Goal: Task Accomplishment & Management: Complete application form

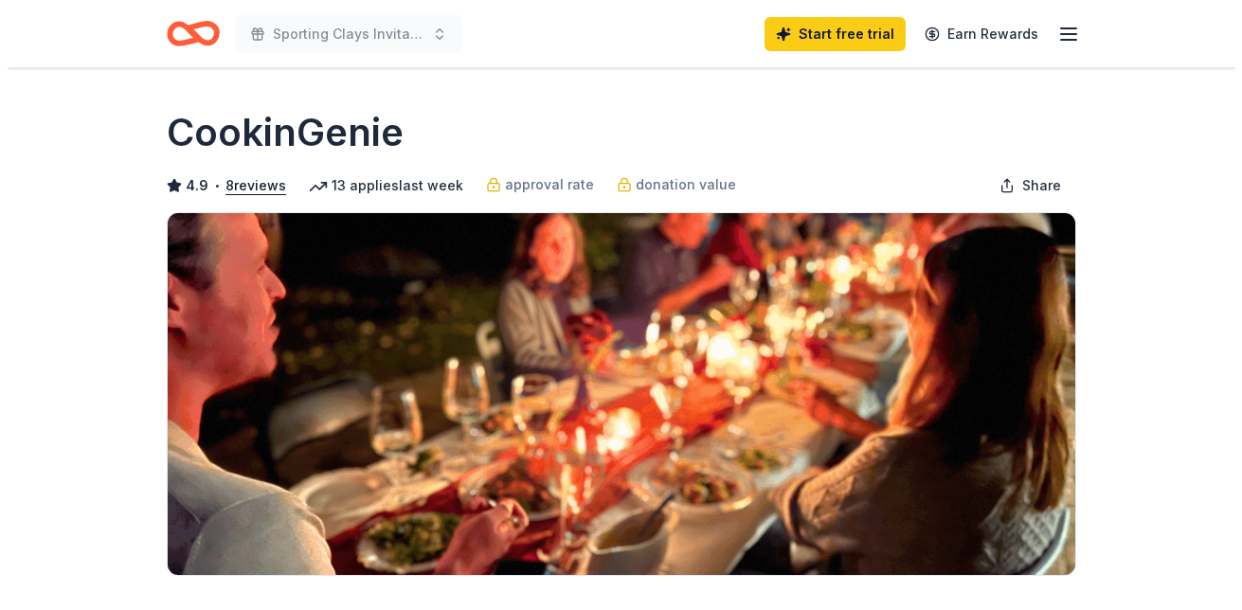
scroll to position [379, 0]
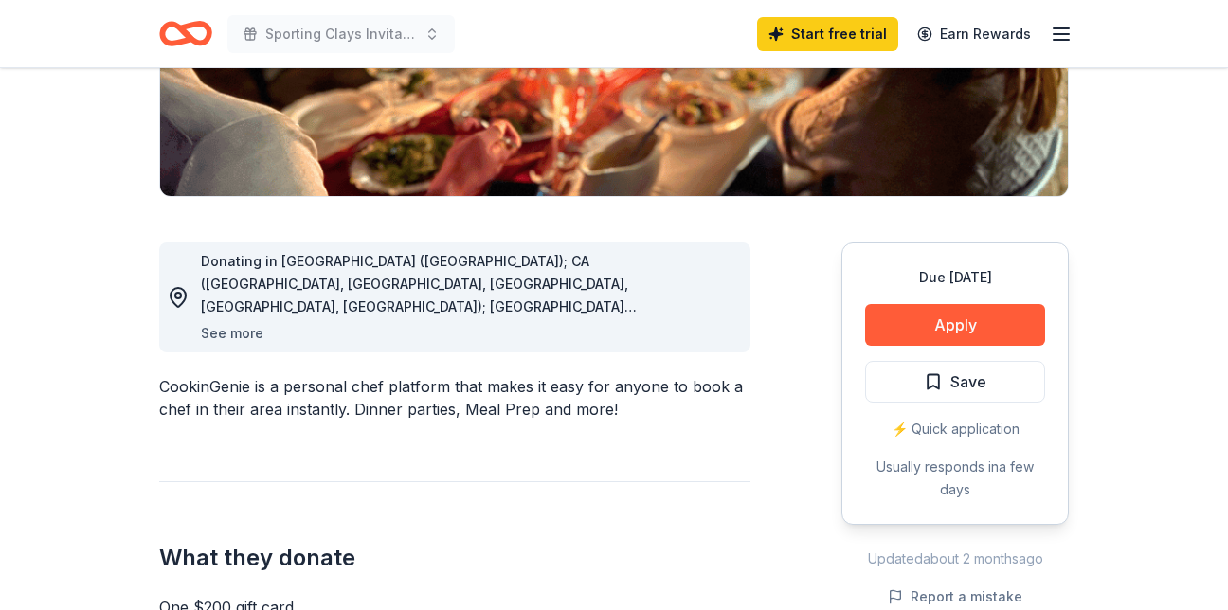
click at [237, 331] on button "See more" at bounding box center [232, 333] width 63 height 23
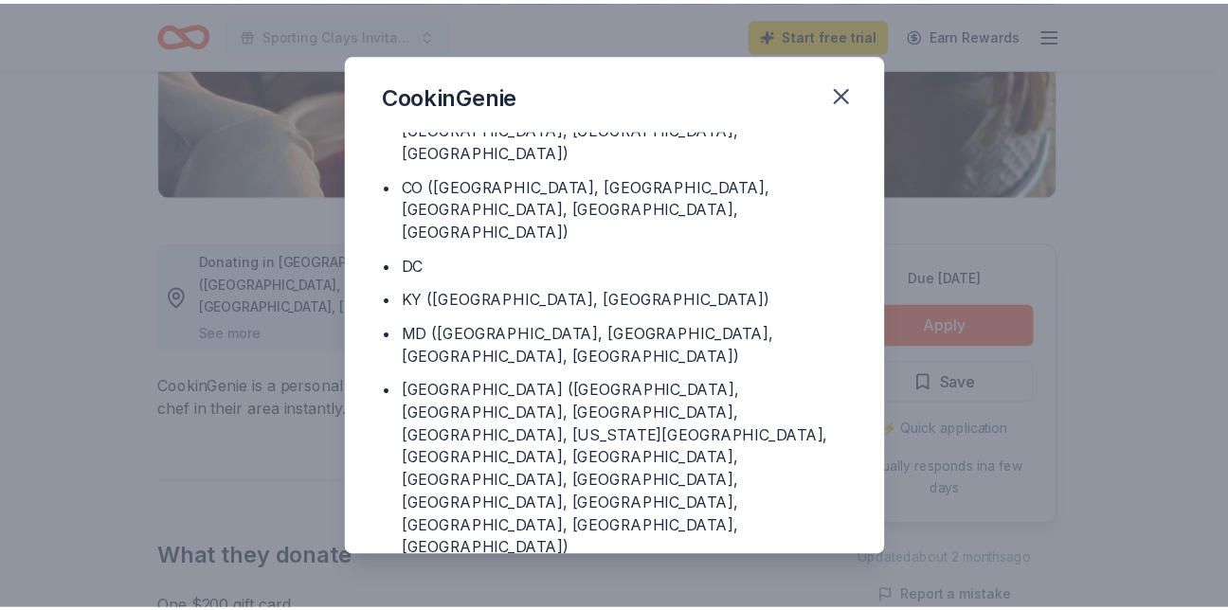
scroll to position [0, 0]
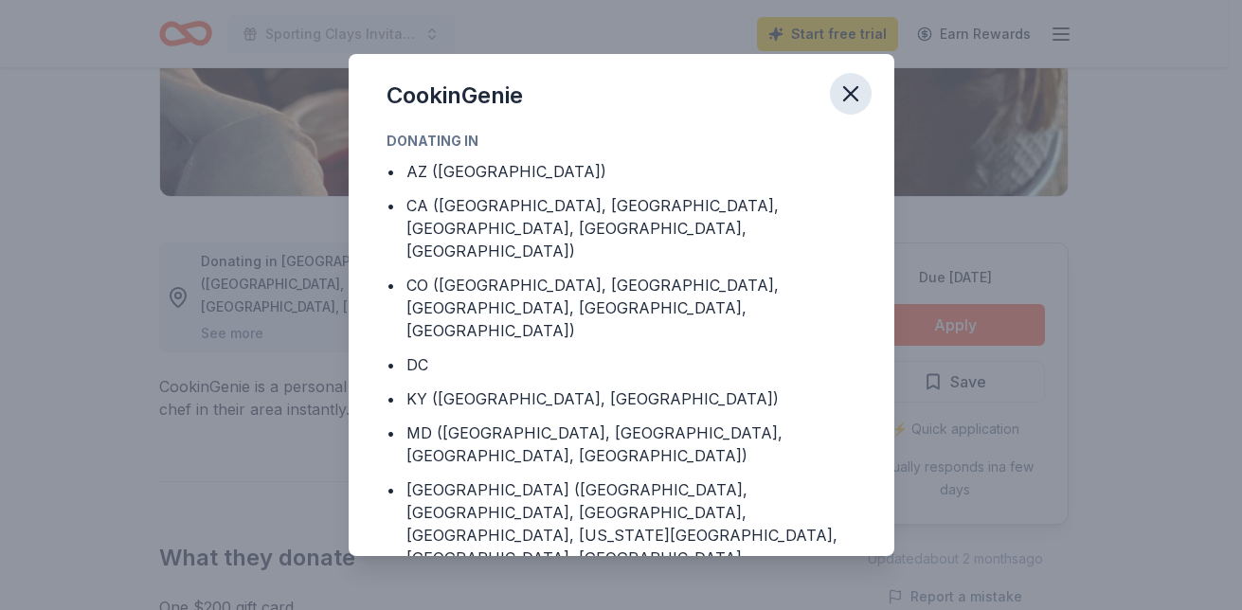
click at [854, 86] on icon "button" at bounding box center [850, 94] width 27 height 27
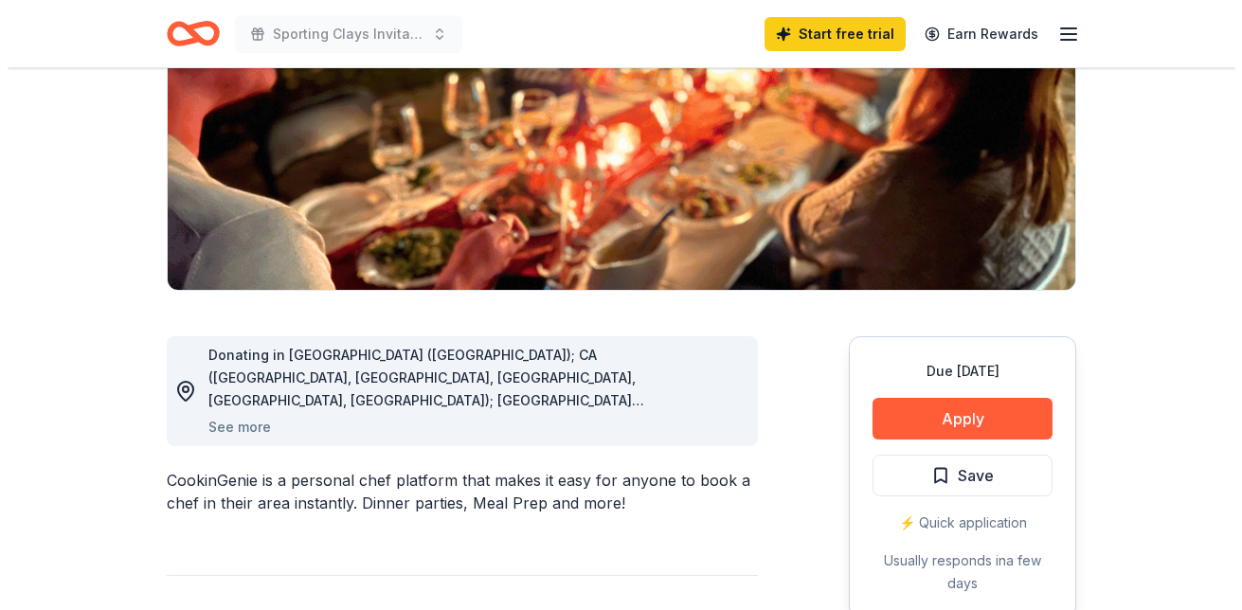
scroll to position [284, 0]
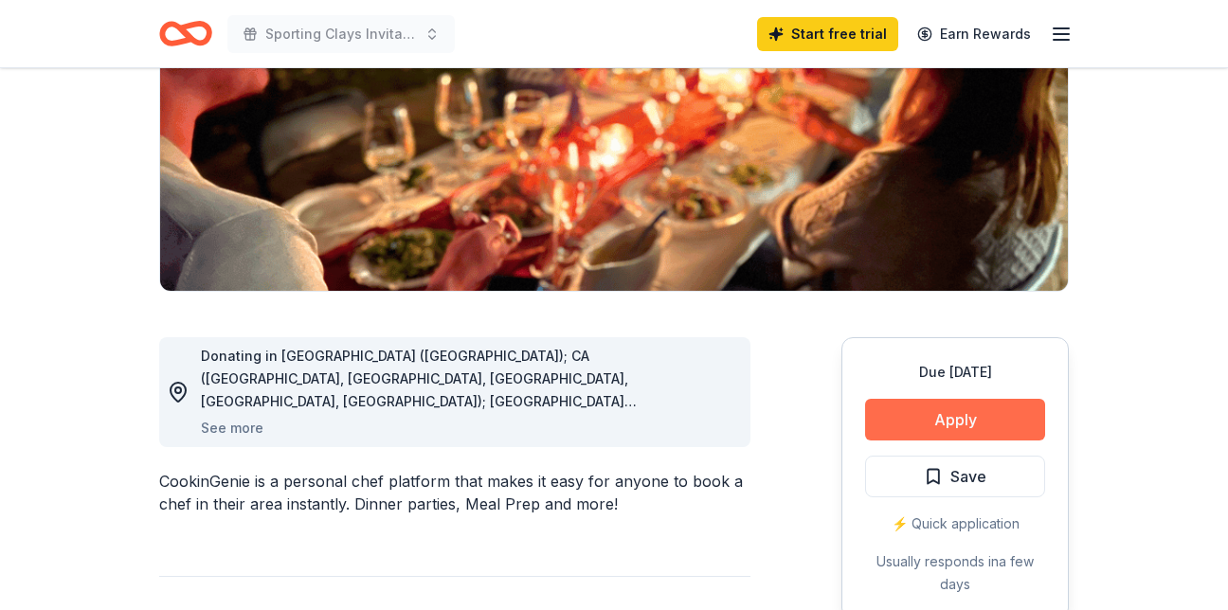
click at [962, 413] on button "Apply" at bounding box center [955, 420] width 180 height 42
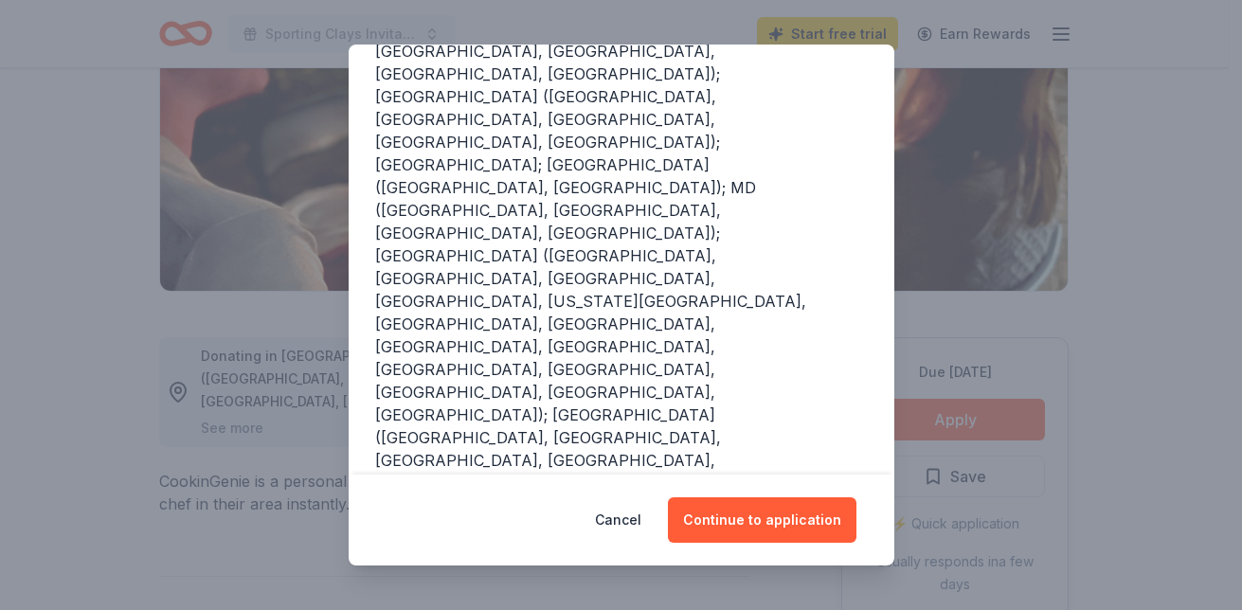
scroll to position [440, 0]
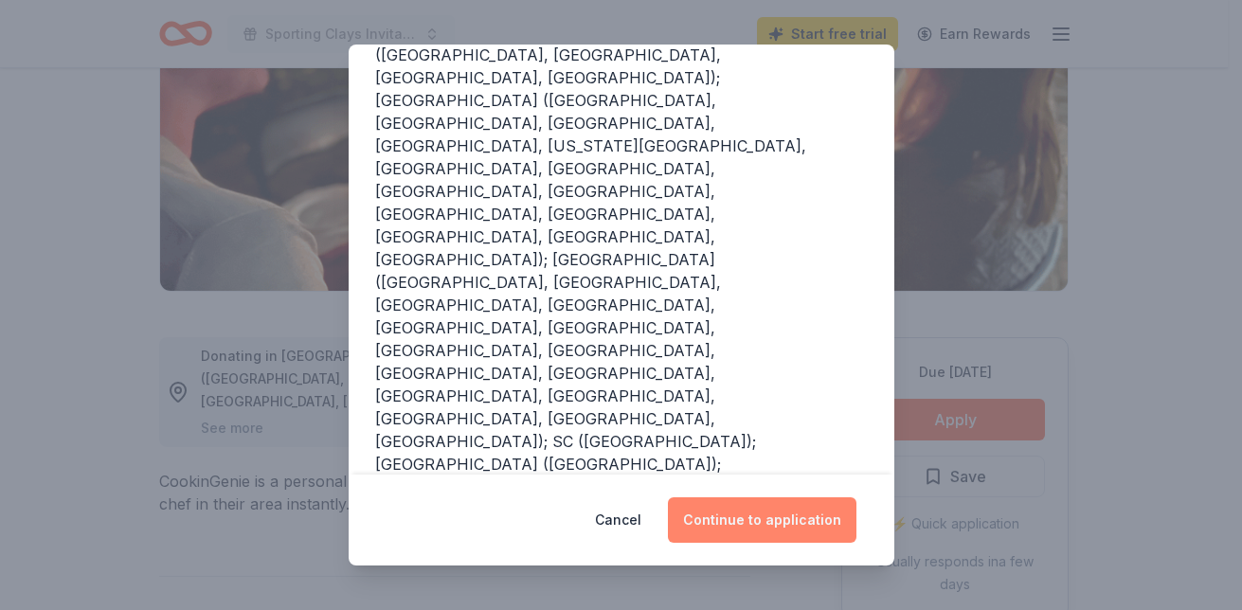
click at [763, 514] on button "Continue to application" at bounding box center [762, 519] width 189 height 45
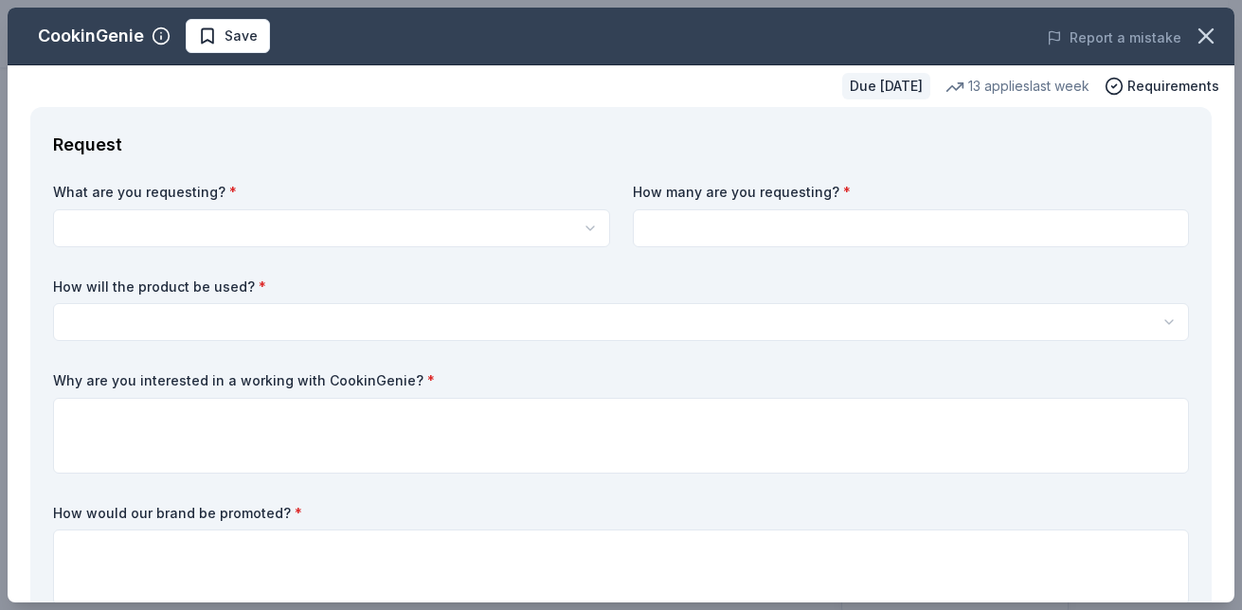
click at [351, 227] on html "Sporting Clays Invitational Start free trial Earn Rewards Due in 24 days Share …" at bounding box center [621, 21] width 1242 height 610
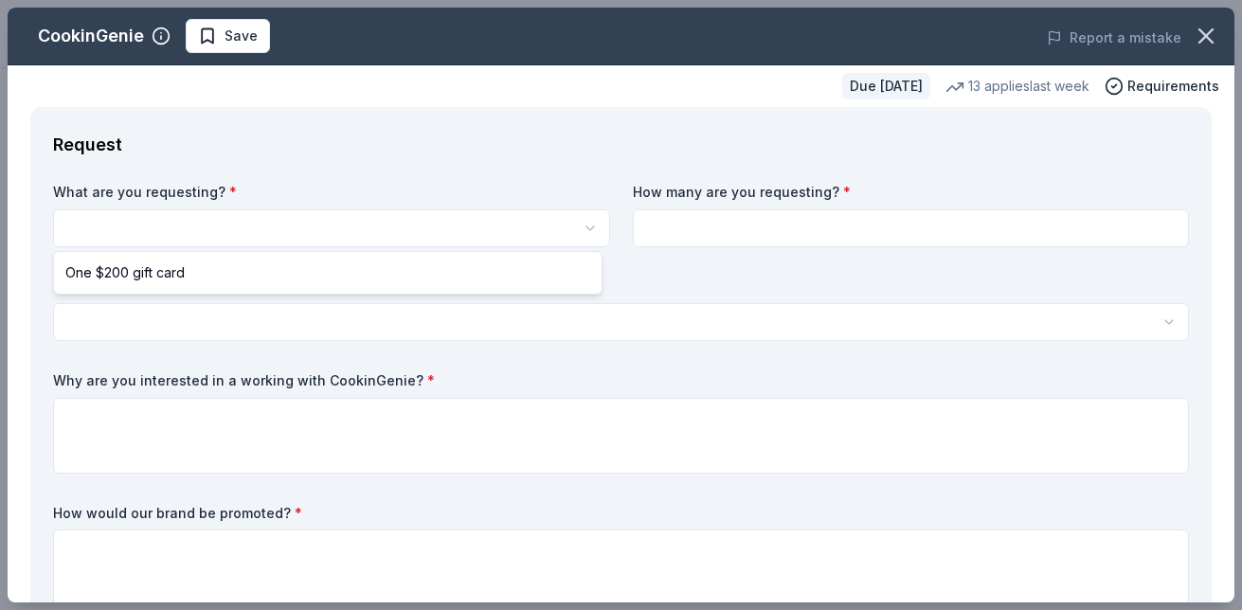
scroll to position [0, 0]
select select "One $200 gift card"
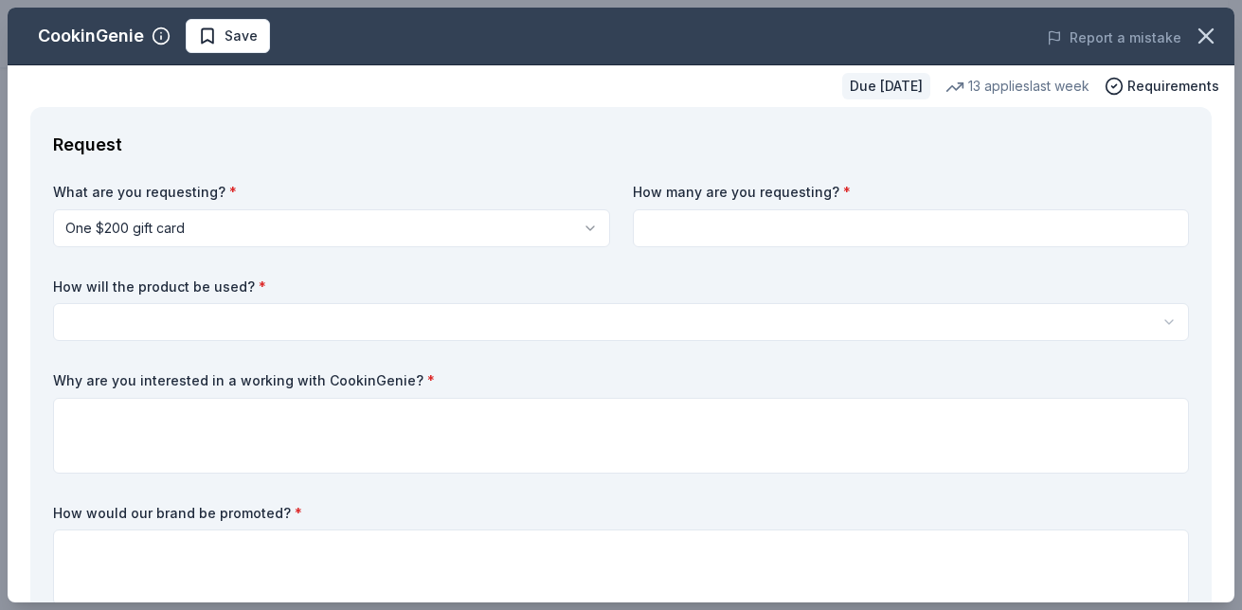
click at [799, 230] on input at bounding box center [911, 228] width 557 height 38
type input "1"
click at [566, 311] on html "Sporting Clays Invitational Save Apply Due in 24 days Share CookinGenie 4.9 • 8…" at bounding box center [621, 305] width 1242 height 610
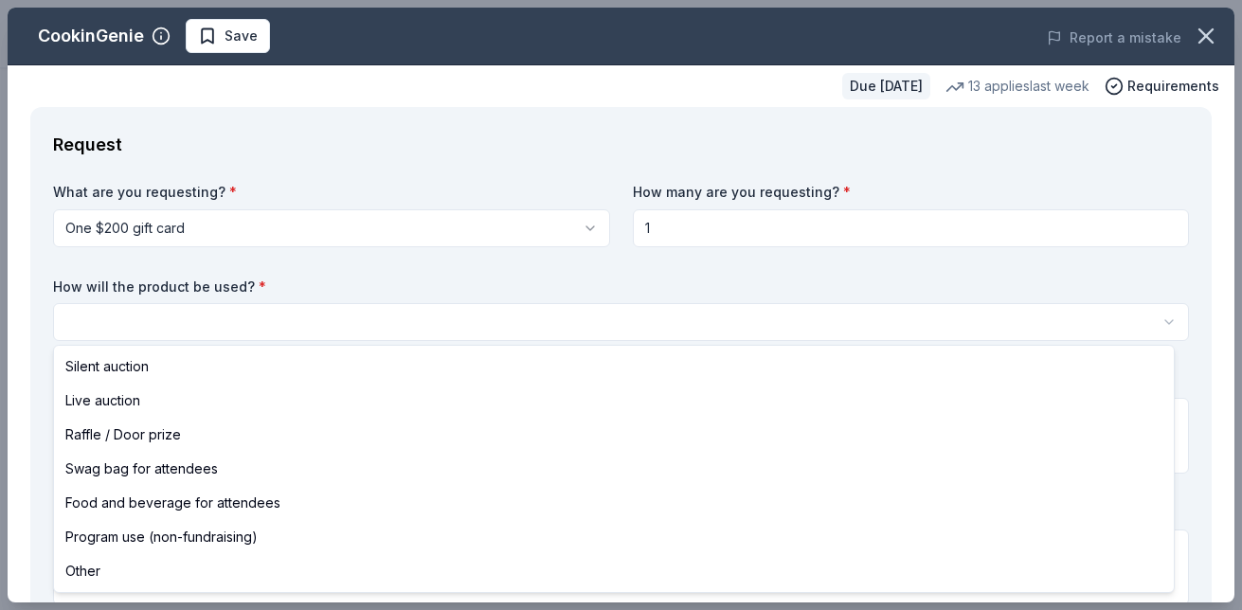
select select "silentAuction"
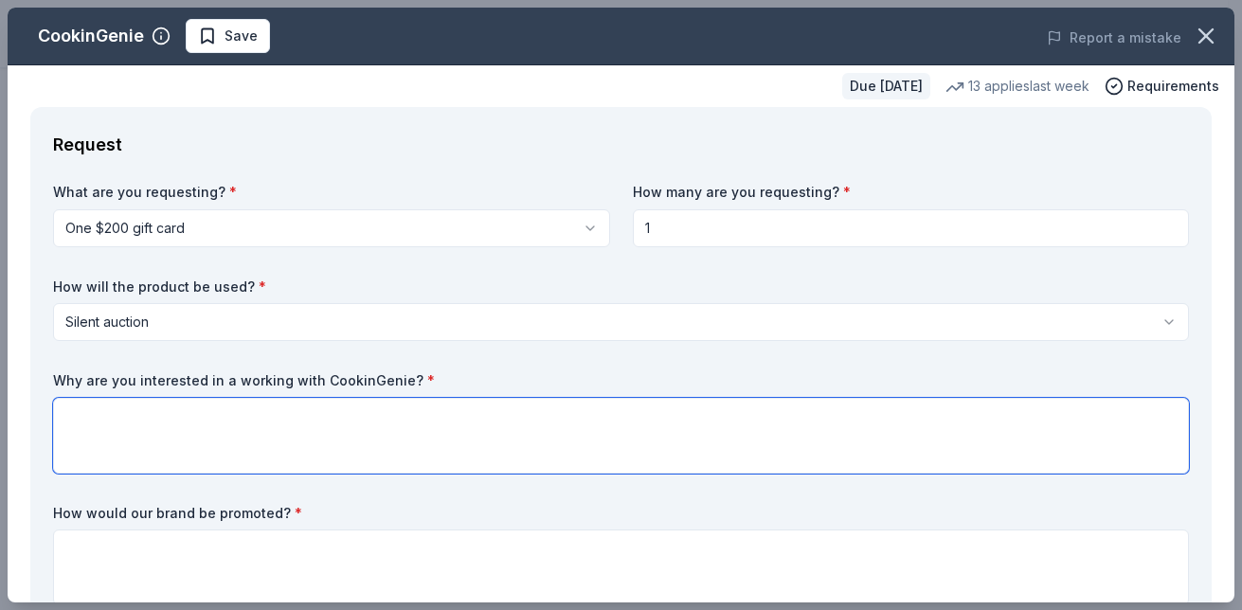
click at [395, 417] on textarea at bounding box center [621, 436] width 1136 height 76
click at [394, 415] on textarea "I think the concept" at bounding box center [621, 436] width 1136 height 76
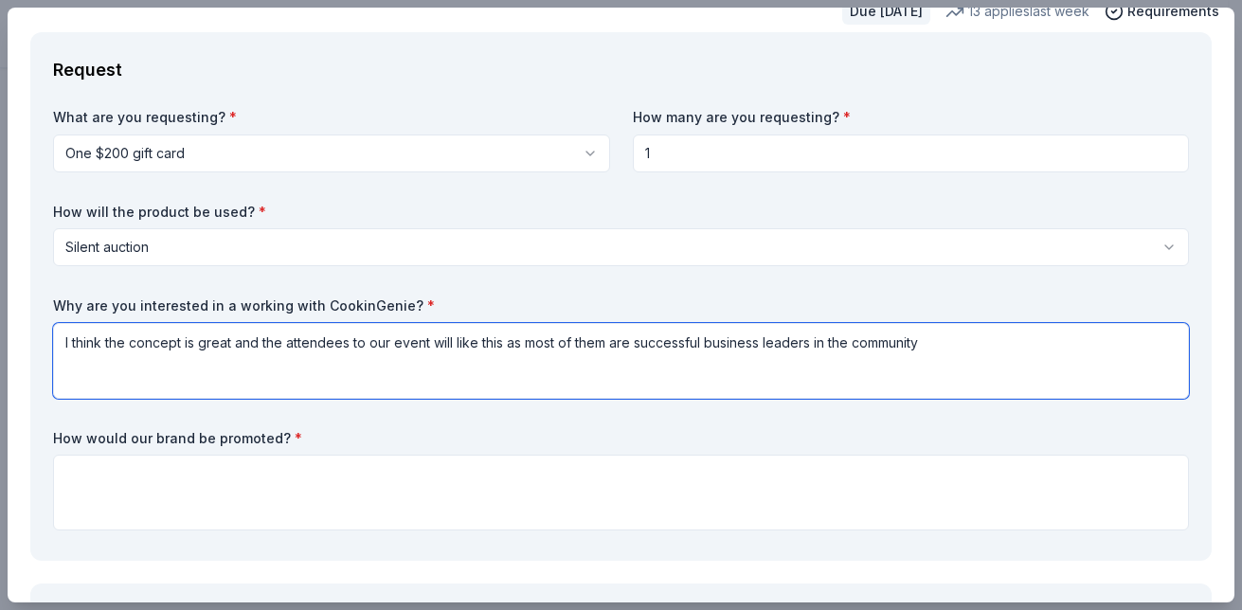
scroll to position [189, 0]
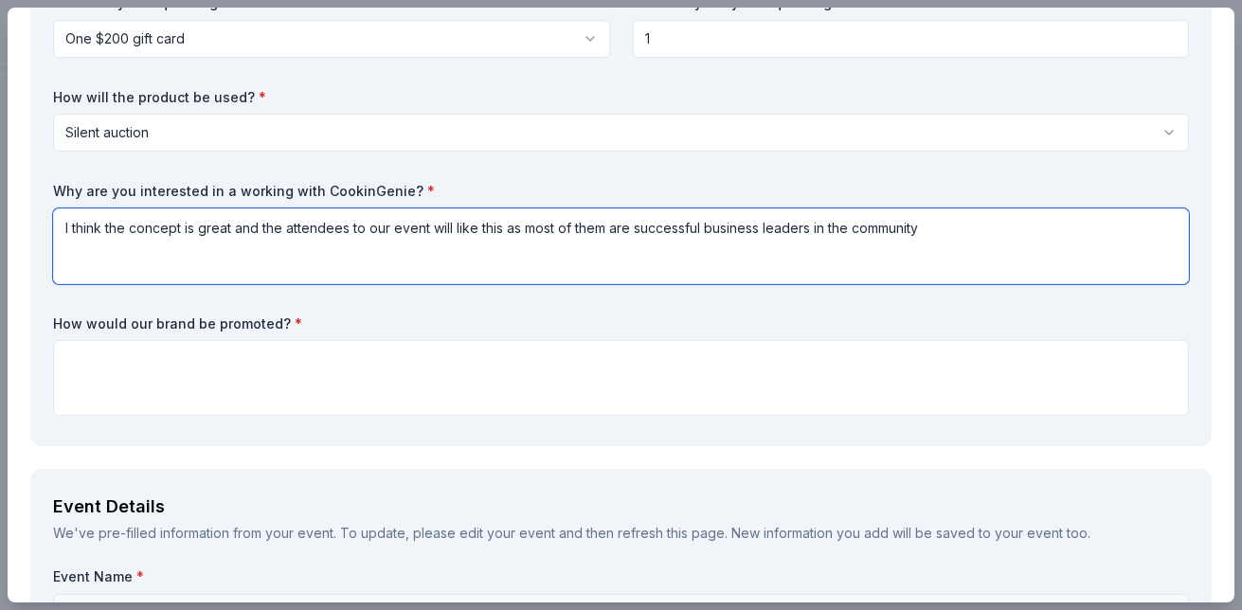
type textarea "I think the concept is great and the attendees to our event will like this as m…"
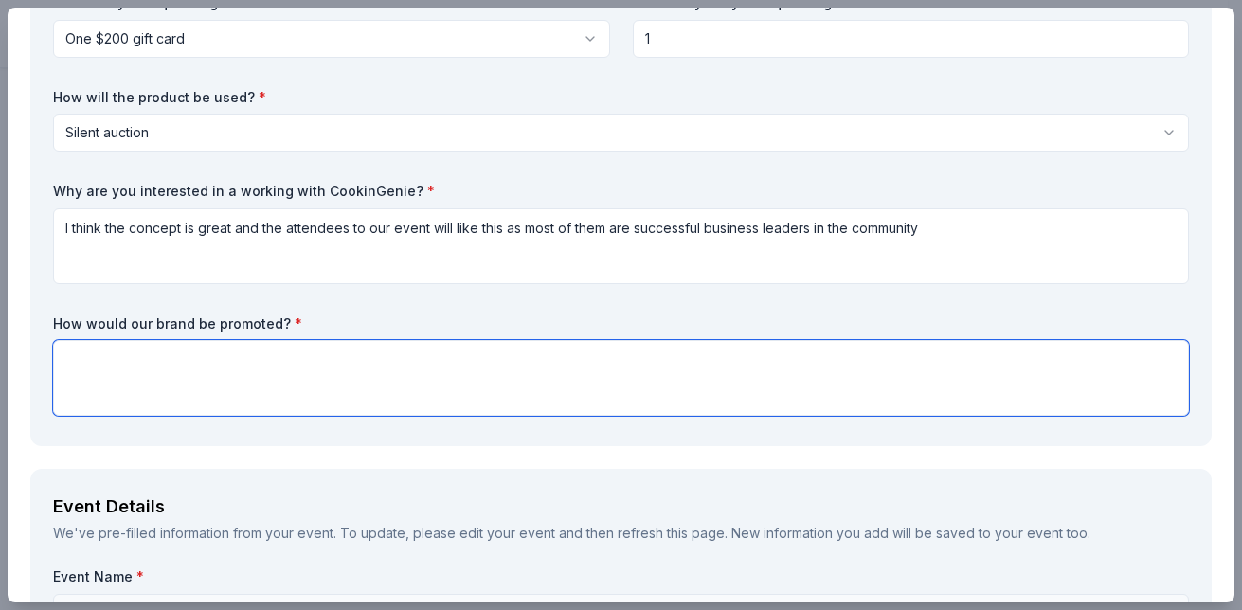
click at [276, 345] on textarea at bounding box center [621, 378] width 1136 height 76
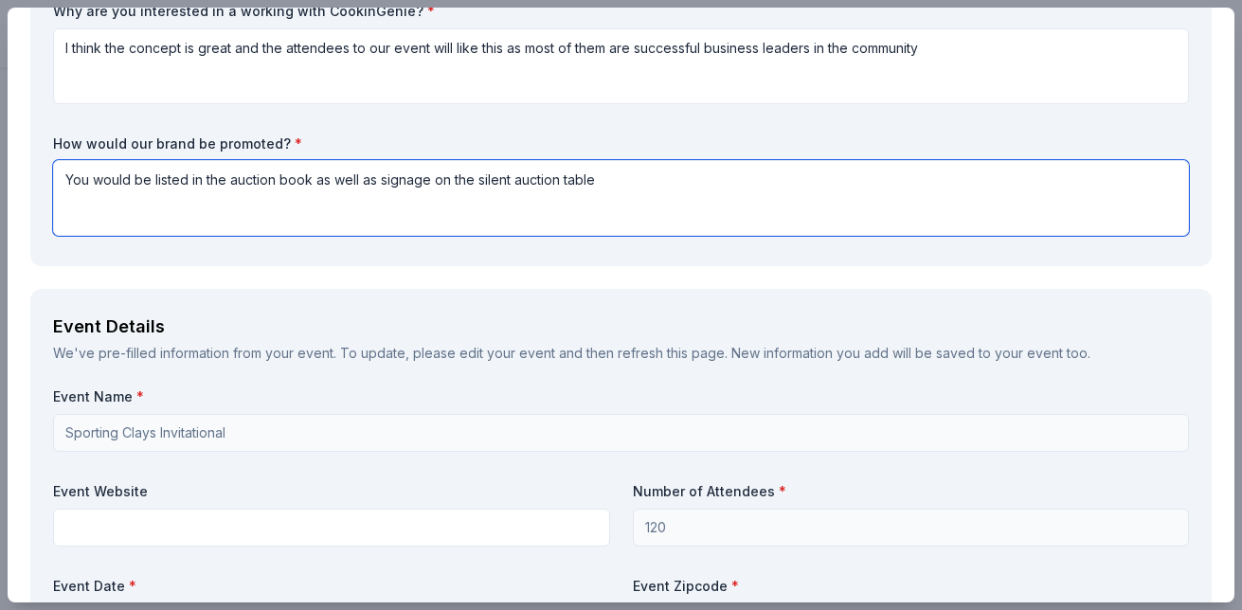
scroll to position [379, 0]
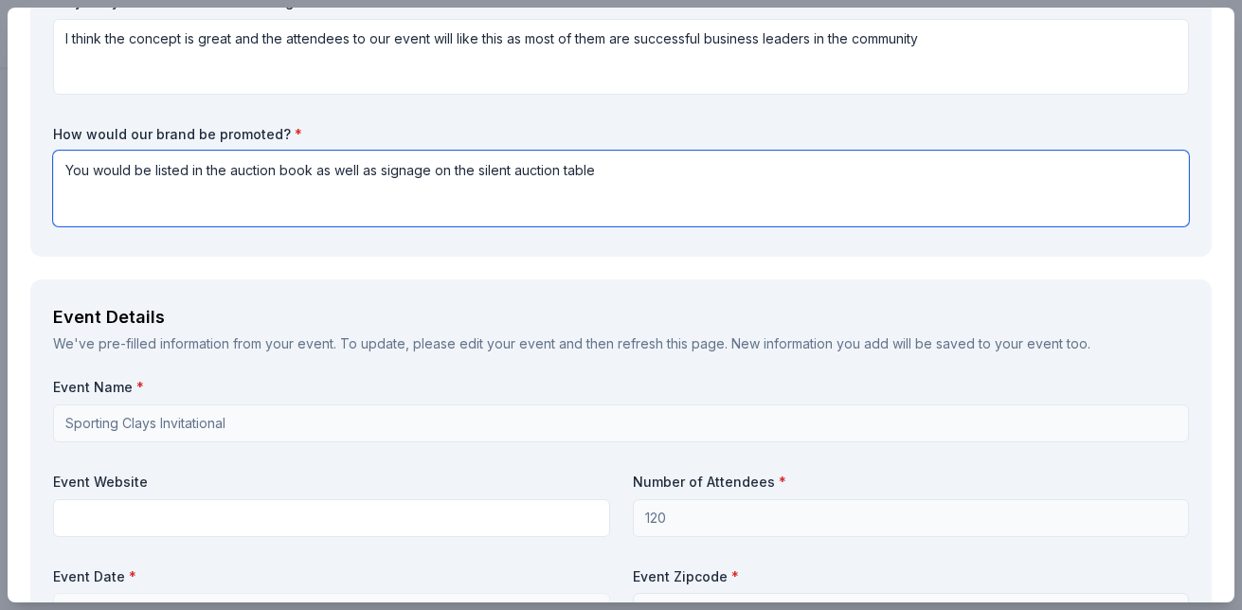
type textarea "You would be listed in the auction book as well as signage on the silent auctio…"
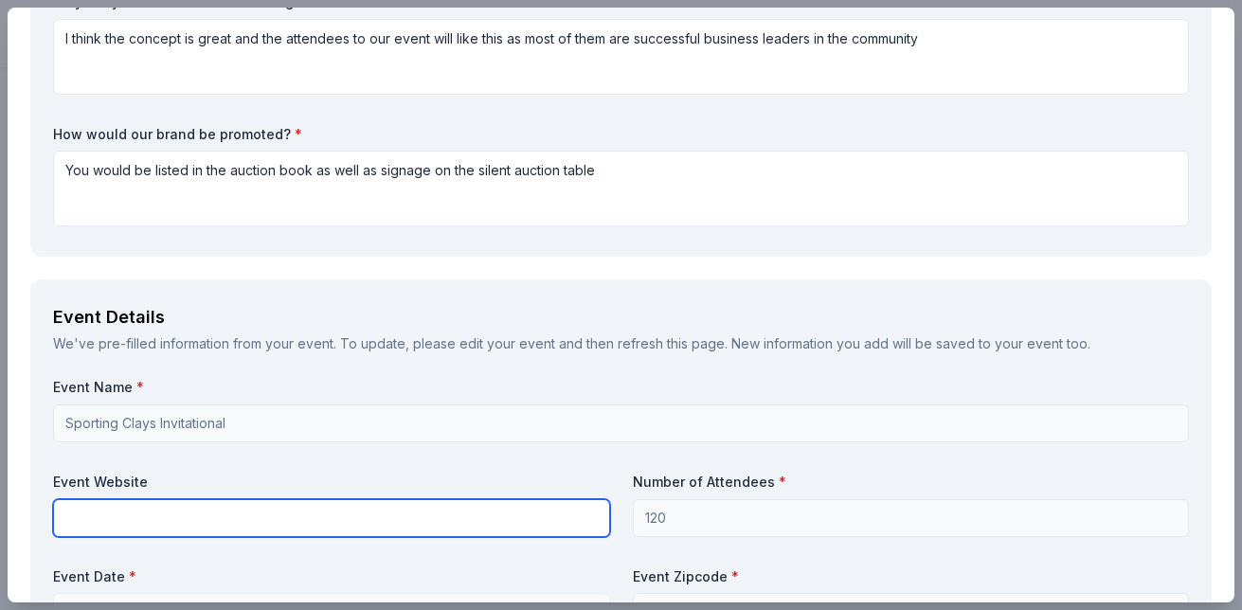
click at [209, 516] on input "text" at bounding box center [331, 518] width 557 height 38
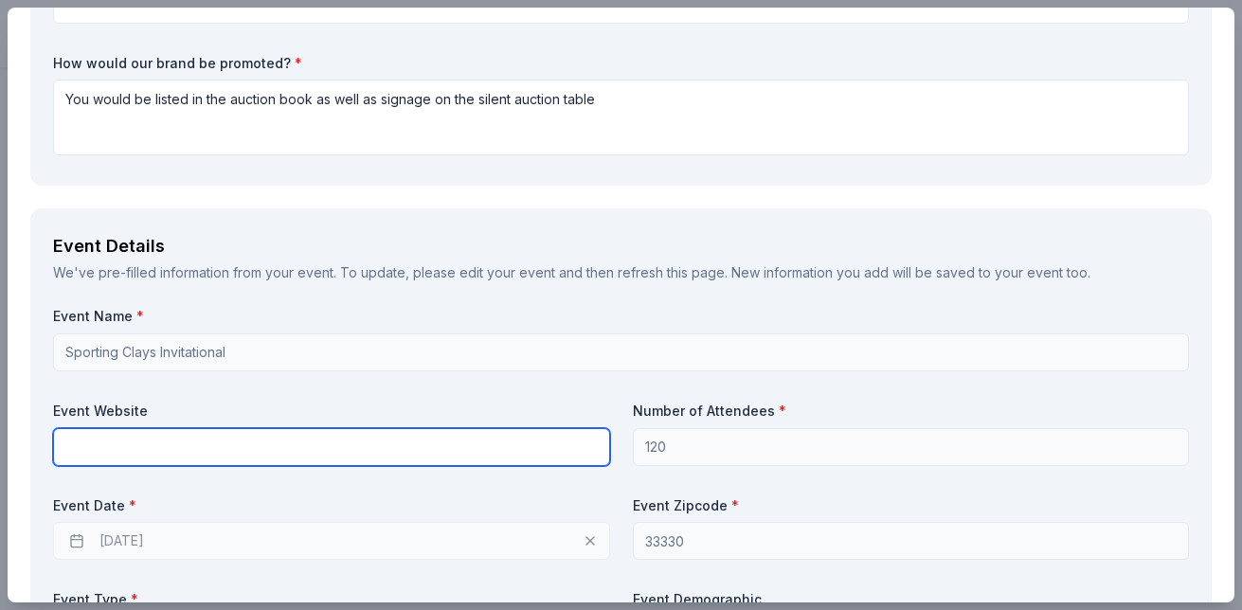
scroll to position [568, 0]
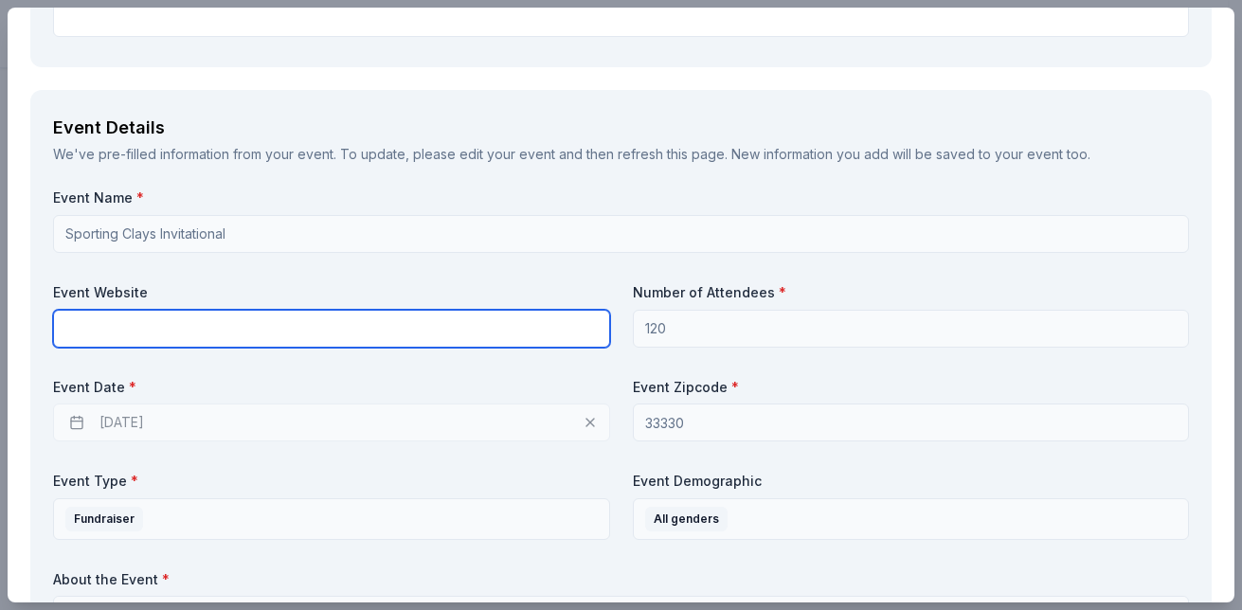
click at [227, 337] on input "text" at bounding box center [331, 329] width 557 height 38
type input "www.sfcbsa.org"
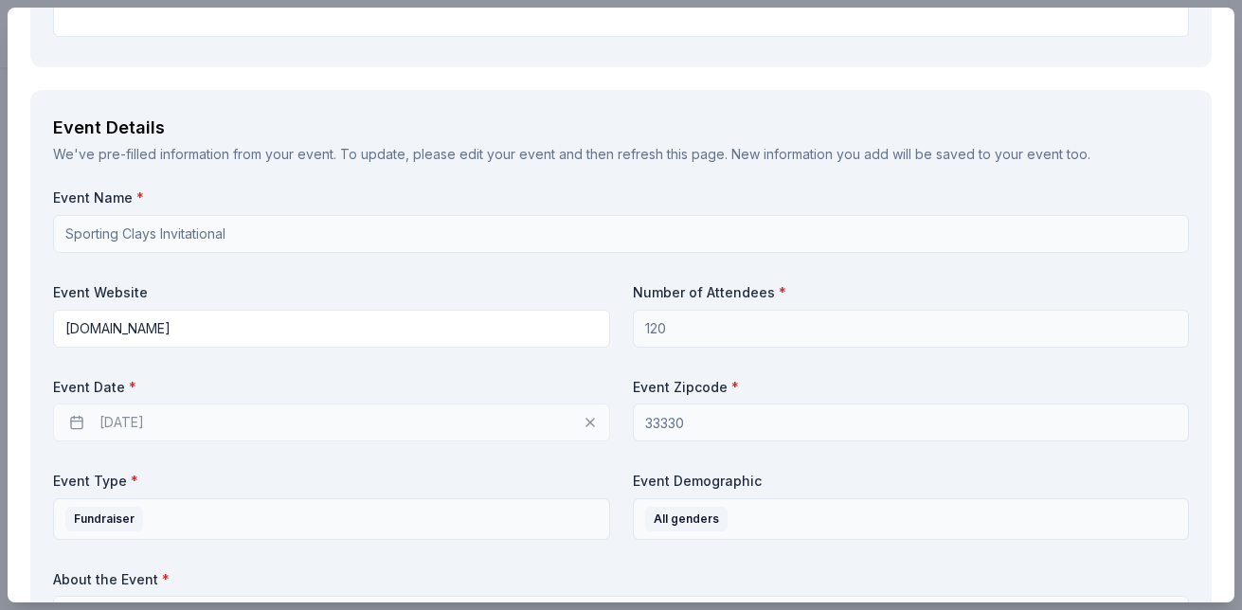
click at [410, 494] on div "Event Type * Fundraiser" at bounding box center [331, 506] width 557 height 68
click at [136, 419] on div "11/05/2025" at bounding box center [331, 423] width 557 height 38
drag, startPoint x: 136, startPoint y: 419, endPoint x: 237, endPoint y: 370, distance: 111.4
click at [237, 369] on div "Event Name * Sporting Clays Invitational Event Website www.sfcbsa.org Number of…" at bounding box center [621, 461] width 1136 height 544
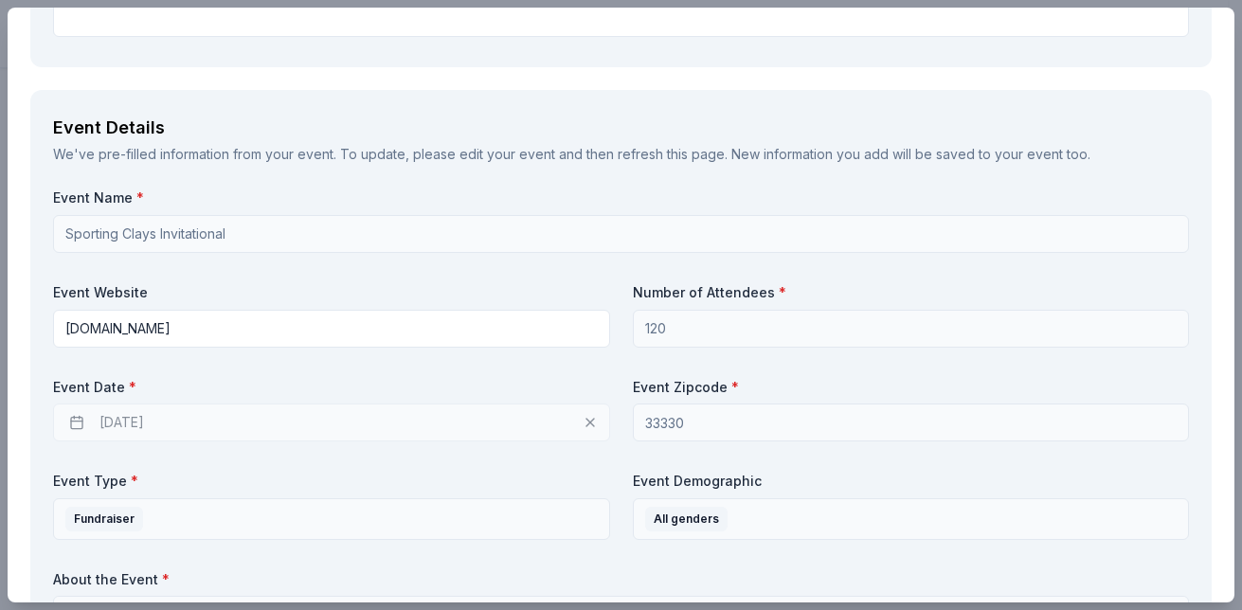
click at [160, 386] on label "Event Date *" at bounding box center [331, 387] width 557 height 19
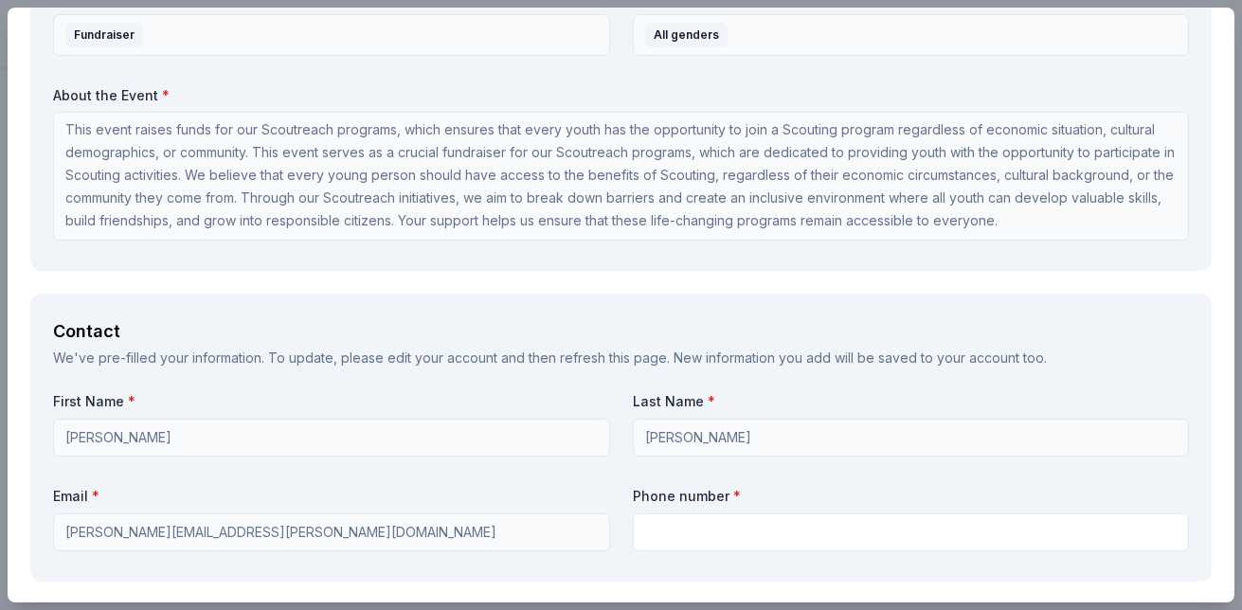
scroll to position [1137, 0]
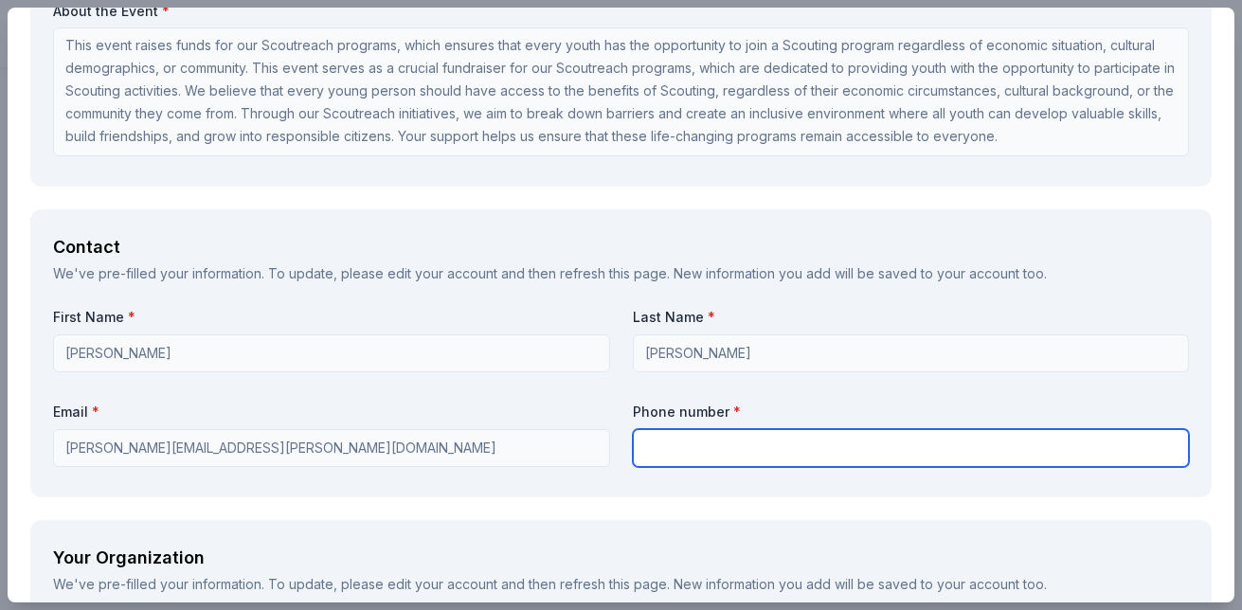
click at [732, 443] on input "text" at bounding box center [911, 448] width 557 height 38
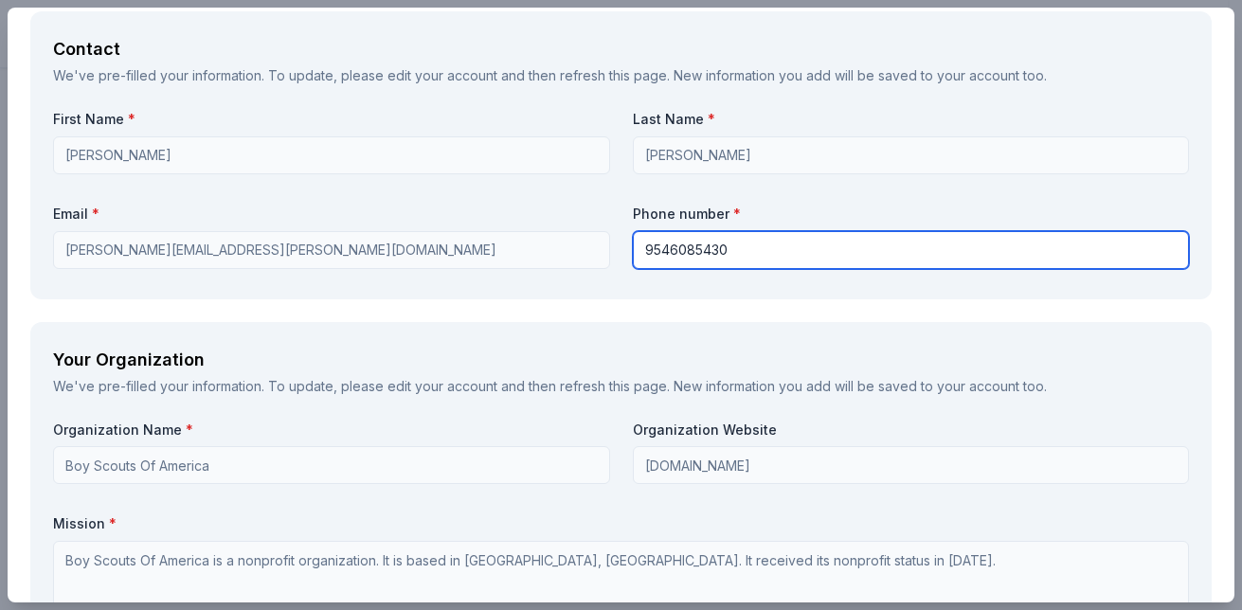
scroll to position [1421, 0]
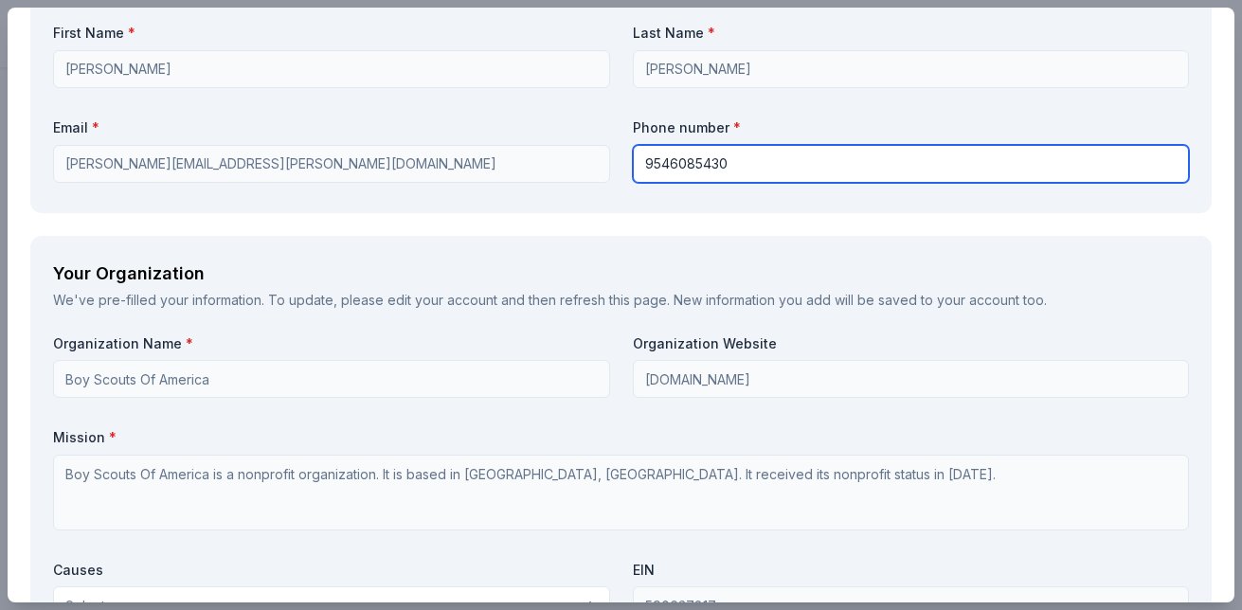
type input "9546085430"
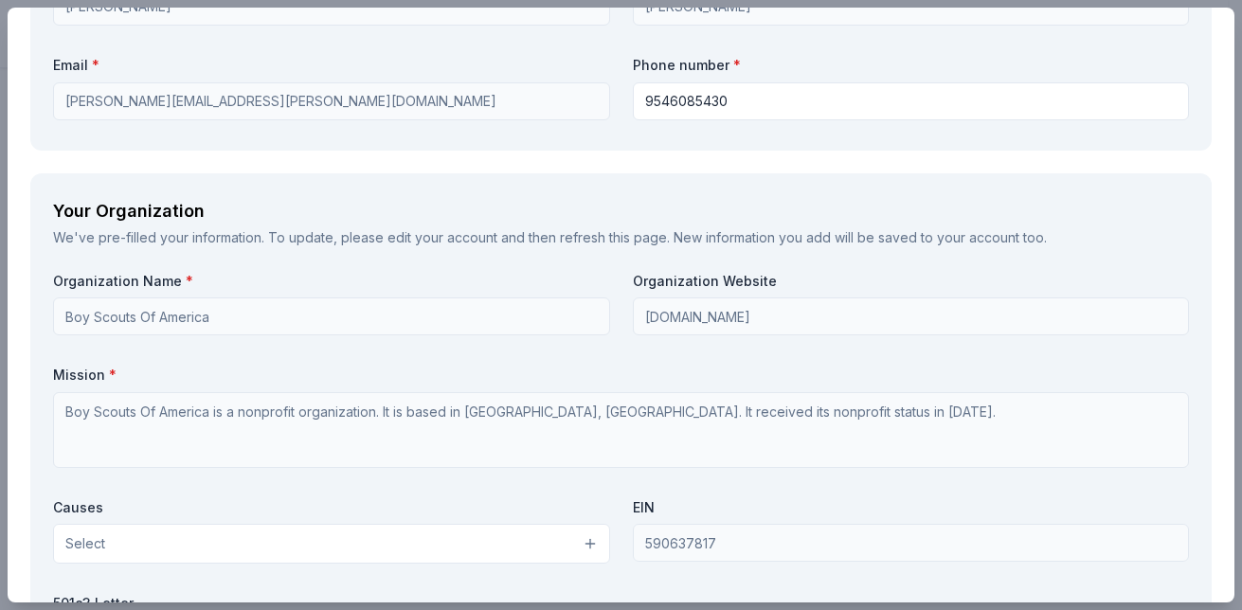
scroll to position [1516, 0]
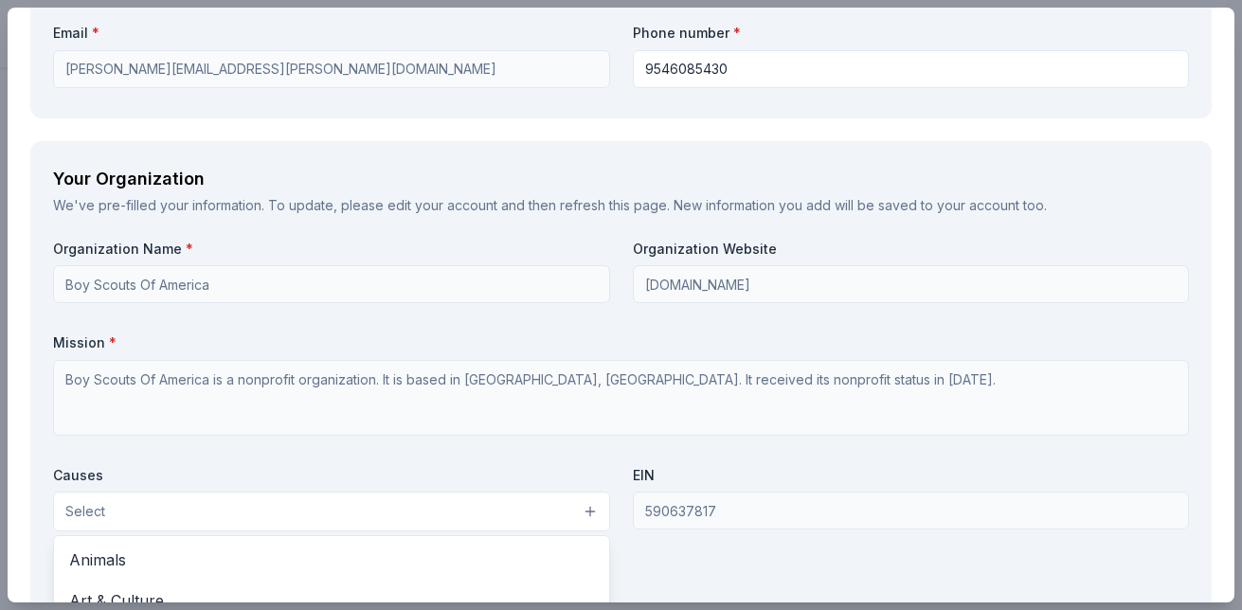
click at [539, 507] on button "Select" at bounding box center [331, 512] width 557 height 40
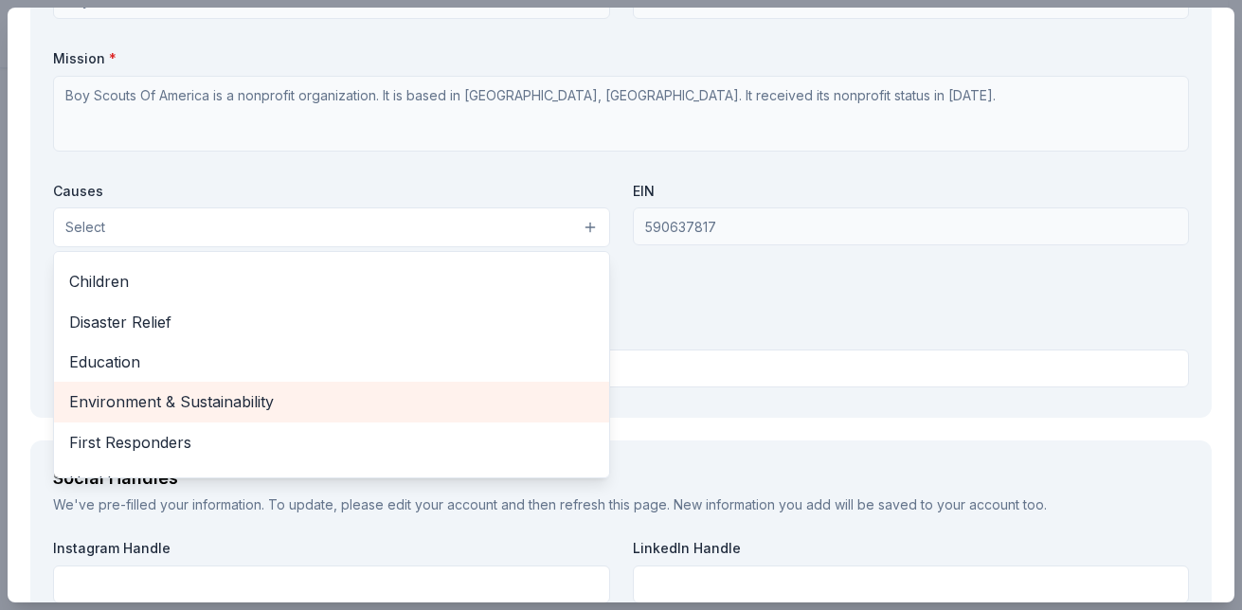
scroll to position [0, 0]
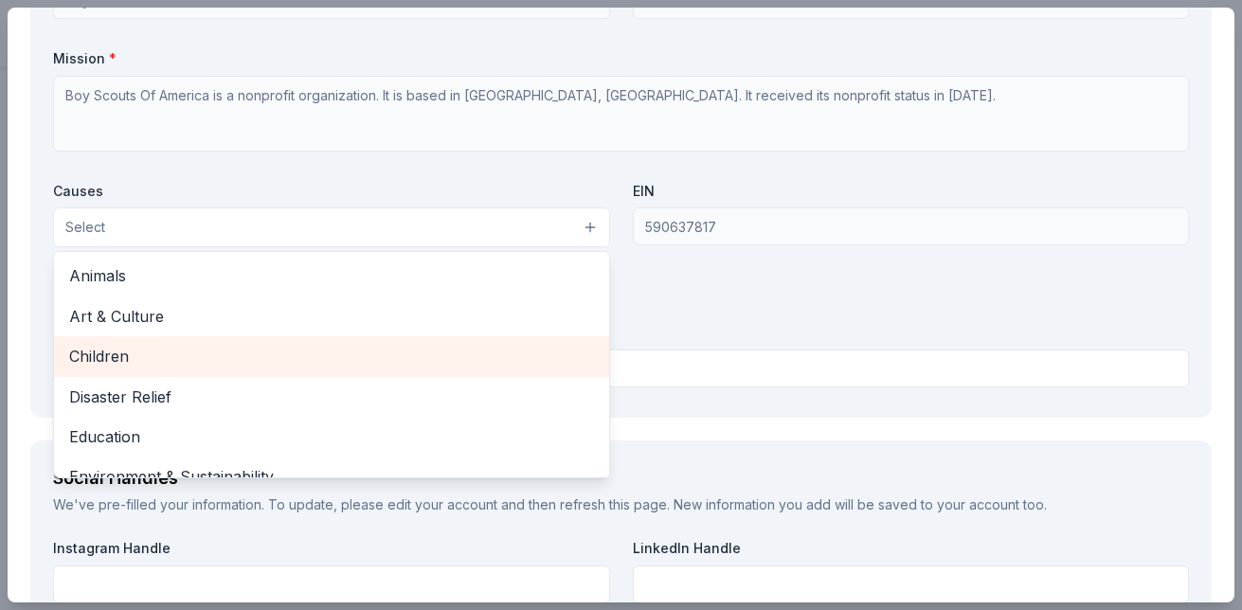
click at [243, 351] on span "Children" at bounding box center [331, 356] width 525 height 25
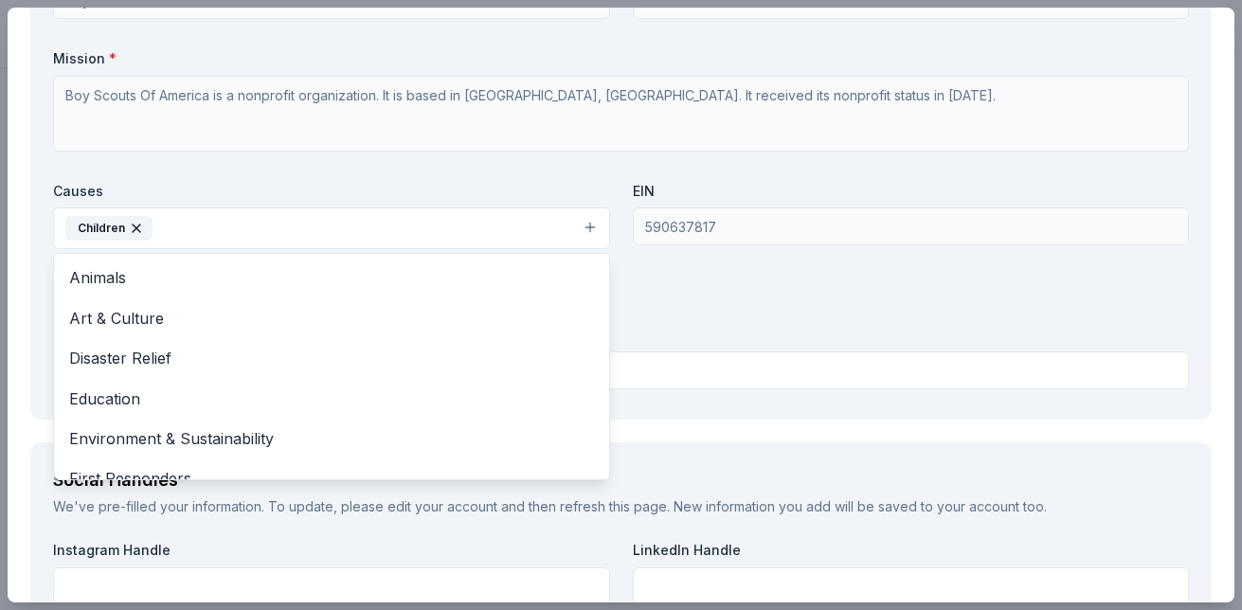
click at [748, 283] on div "Organization Name * Boy Scouts Of America Organization Website sfcbsa.org Missi…" at bounding box center [621, 175] width 1136 height 441
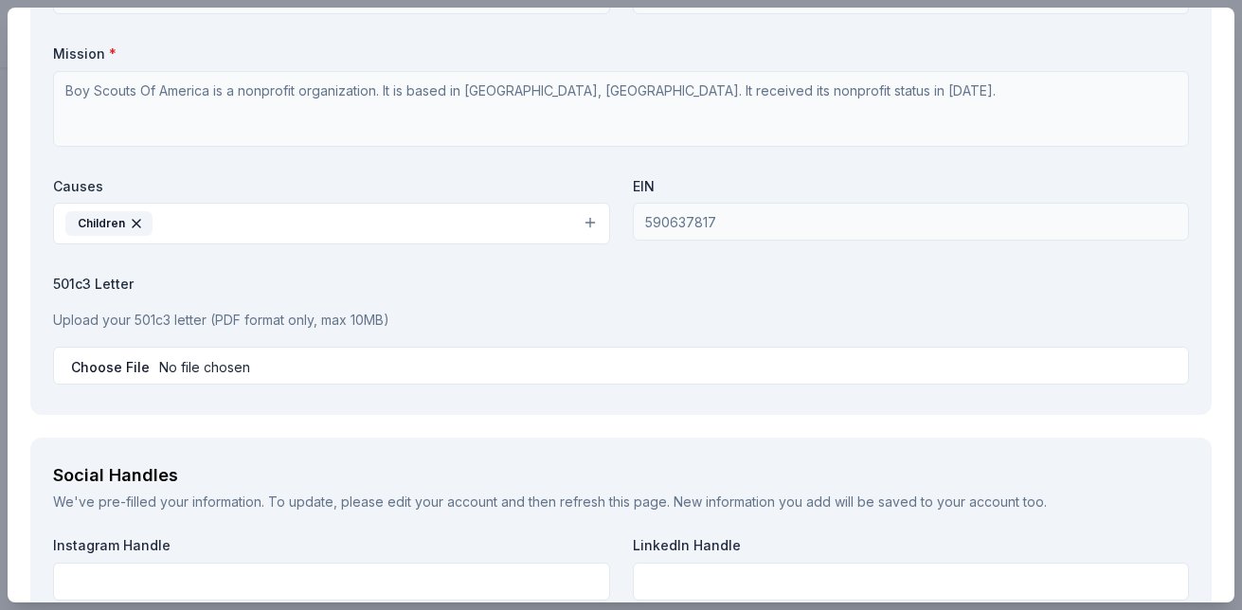
scroll to position [1895, 0]
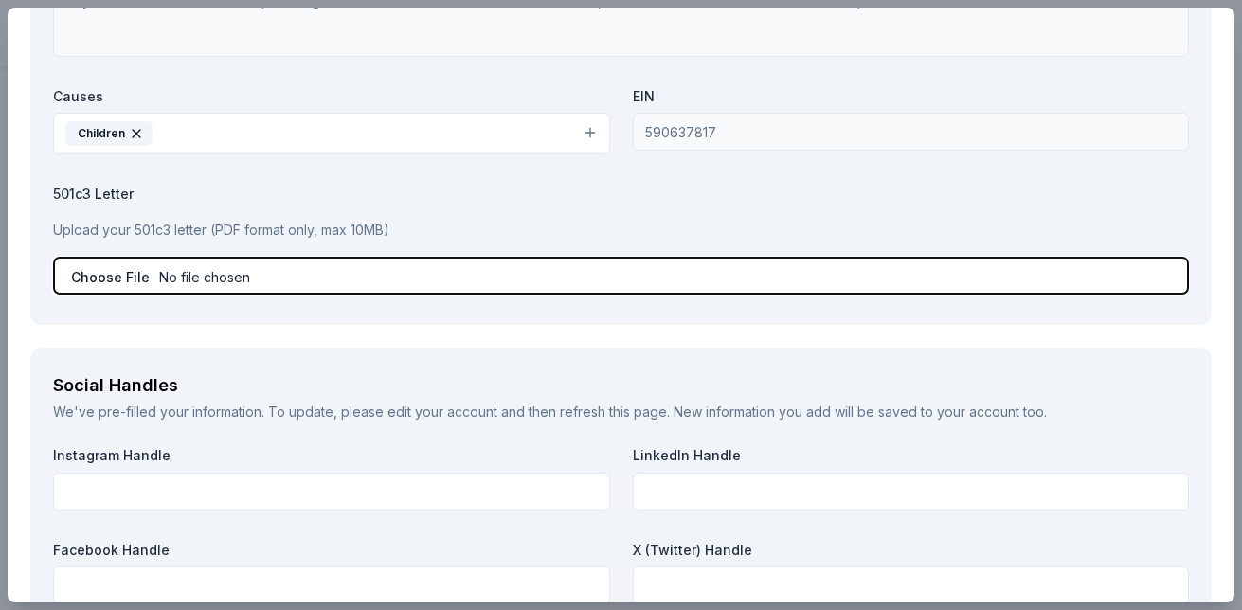
click at [228, 278] on input "file" at bounding box center [621, 276] width 1136 height 38
type input "C:\fakepath\2025 IRS Exemption (2).pdf"
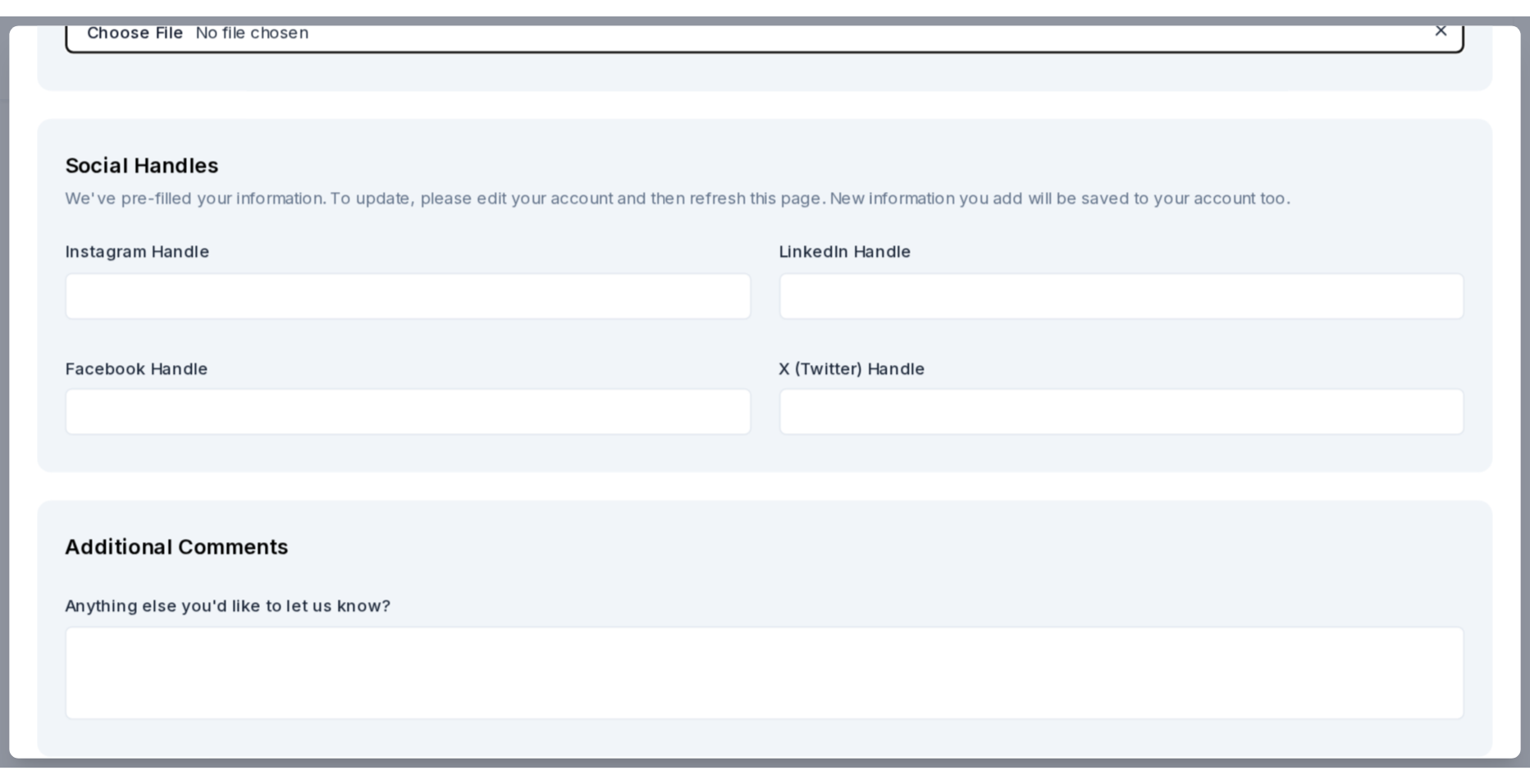
scroll to position [1886, 0]
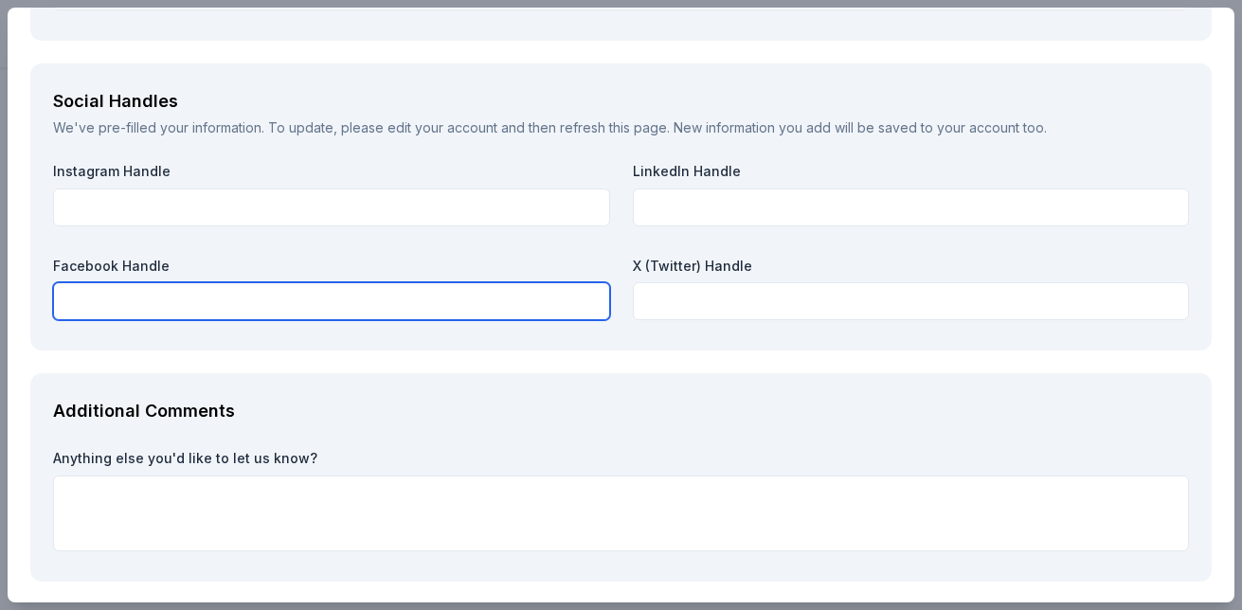
click at [372, 303] on input "text" at bounding box center [331, 301] width 557 height 38
click at [197, 289] on input "text" at bounding box center [331, 301] width 557 height 38
click at [103, 305] on input "text" at bounding box center [331, 301] width 557 height 38
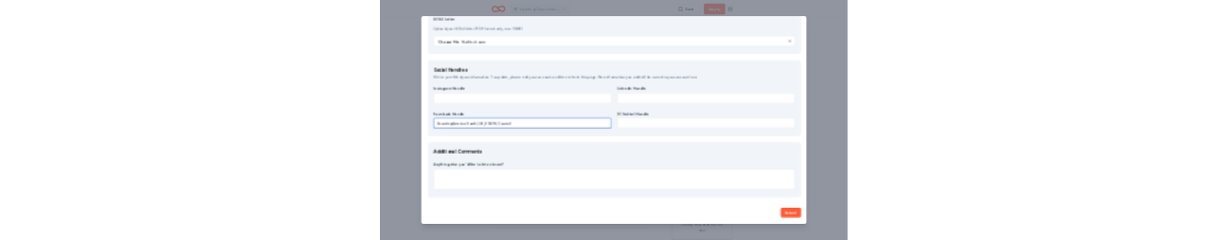
scroll to position [2067, 0]
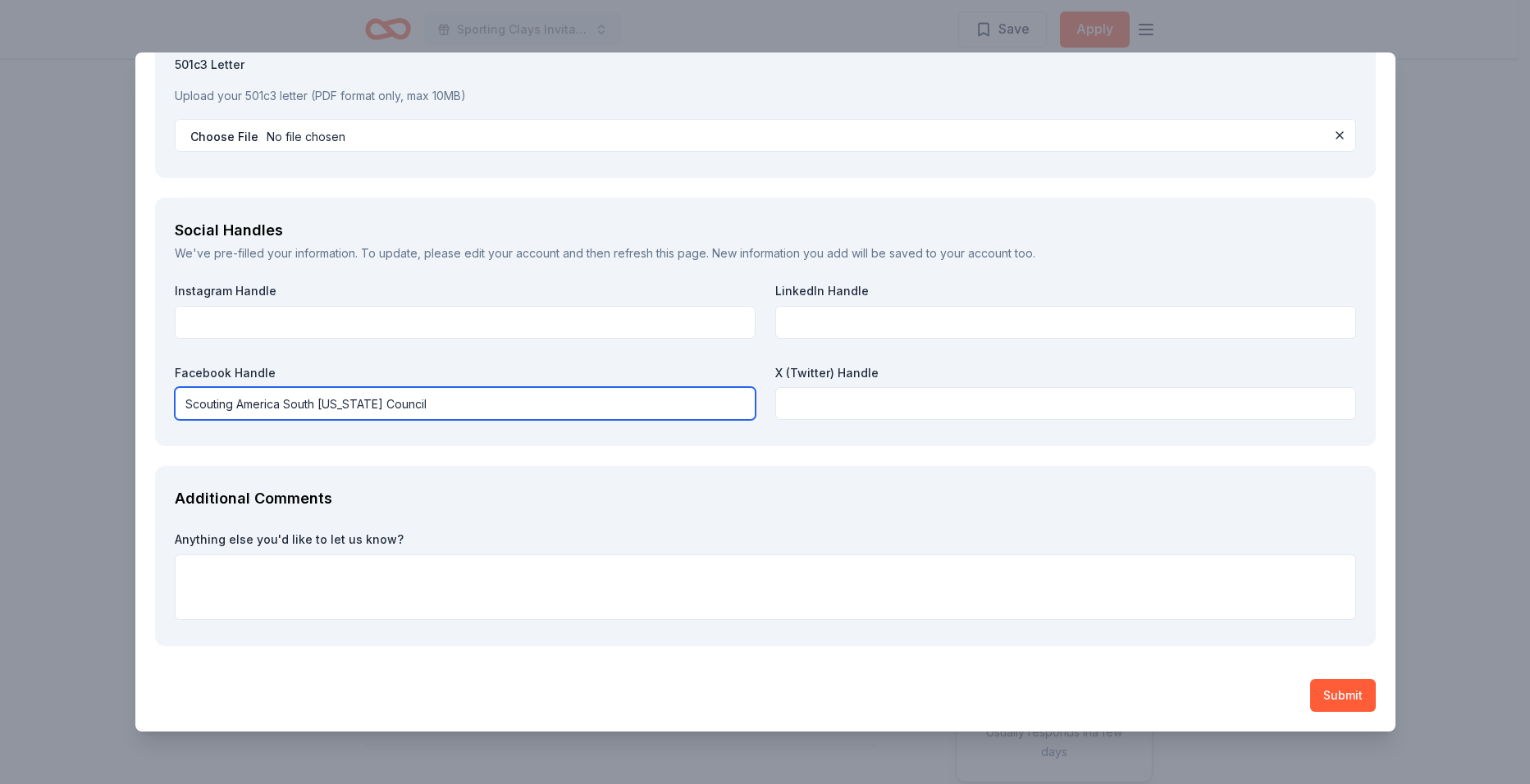
type input "Scouting America South Florida Council"
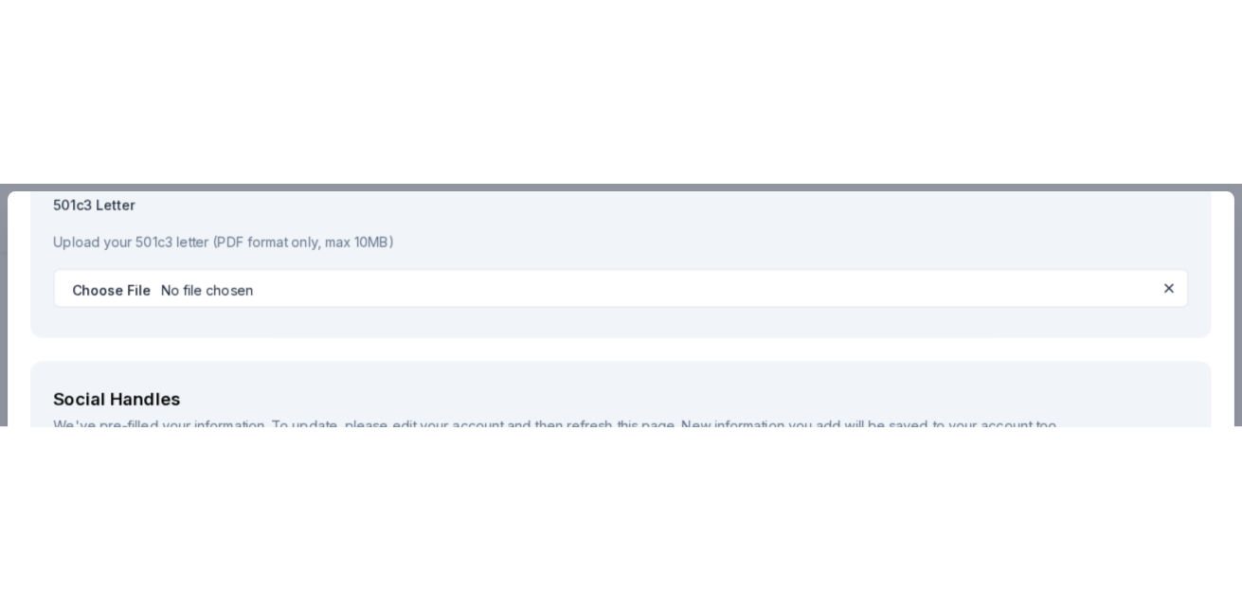
scroll to position [2179, 0]
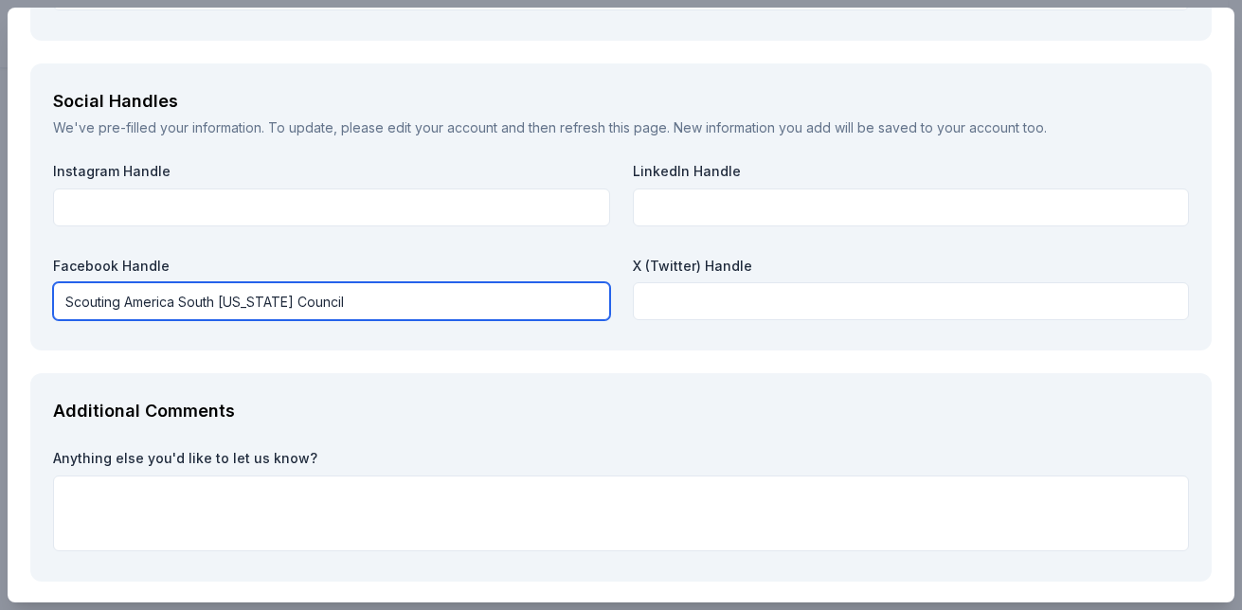
click at [388, 303] on input "Scouting America South Florida Council" at bounding box center [331, 301] width 557 height 38
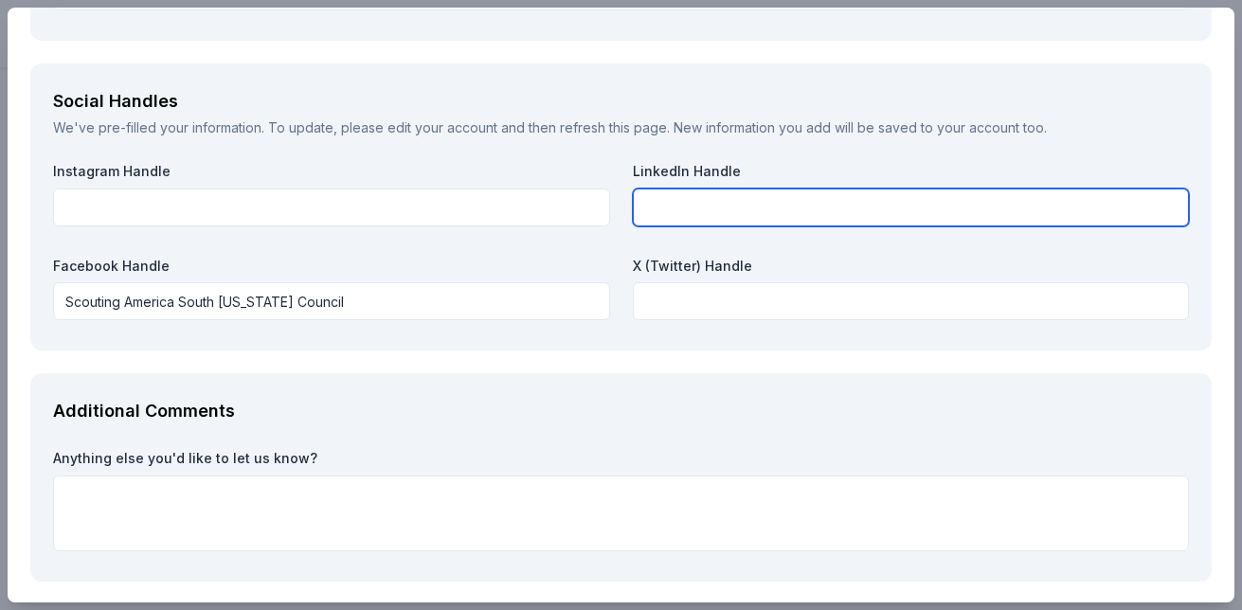
click at [755, 209] on input "text" at bounding box center [911, 208] width 557 height 38
paste input "Scouting America South Florida Council"
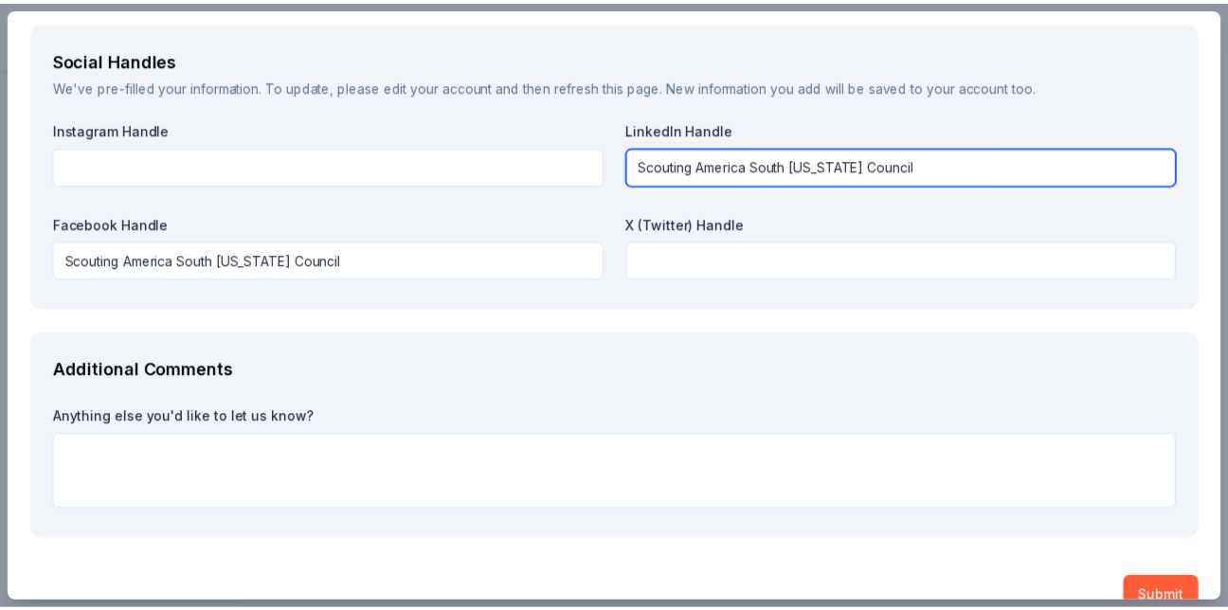
scroll to position [2257, 0]
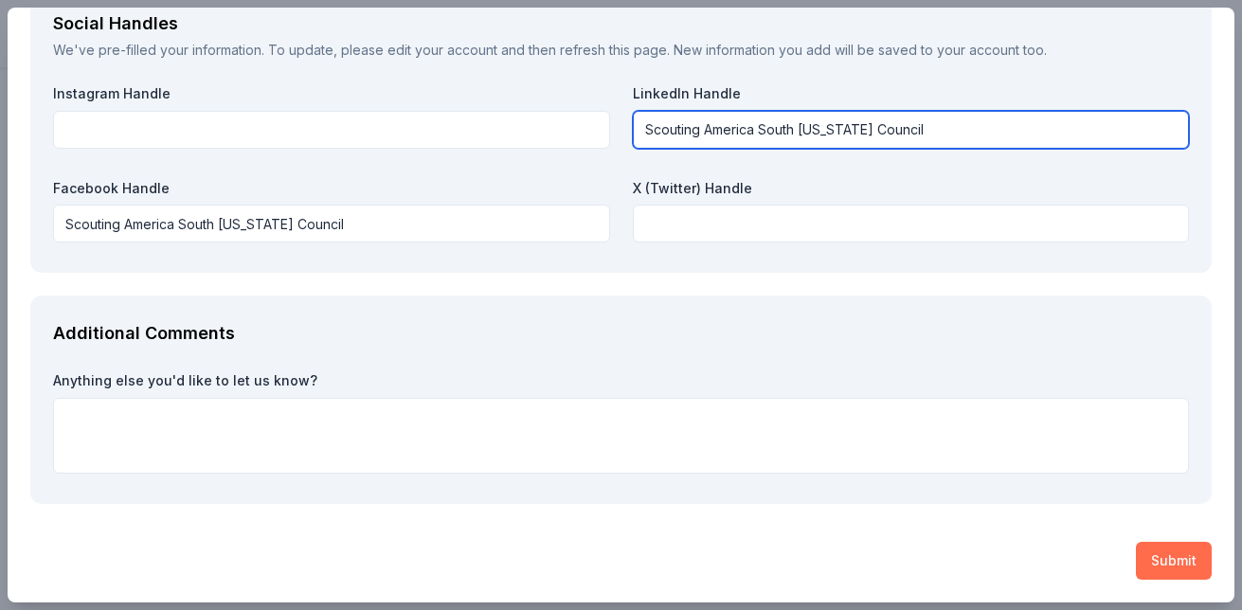
type input "Scouting America South Florida Council"
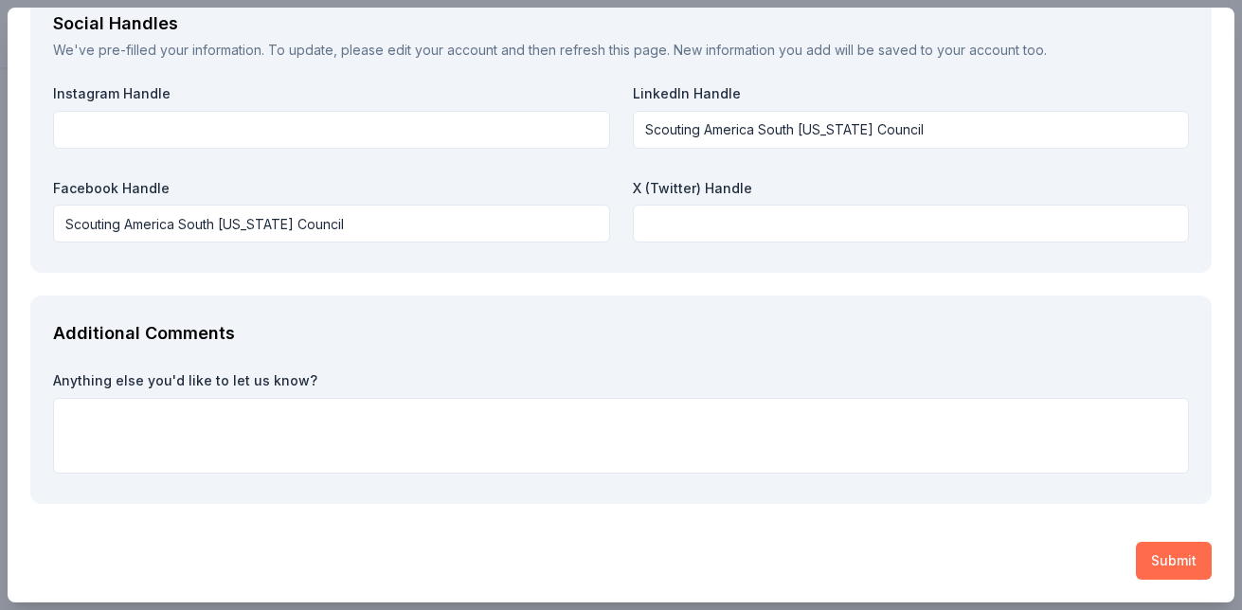
click at [1162, 556] on button "Submit" at bounding box center [1174, 561] width 76 height 38
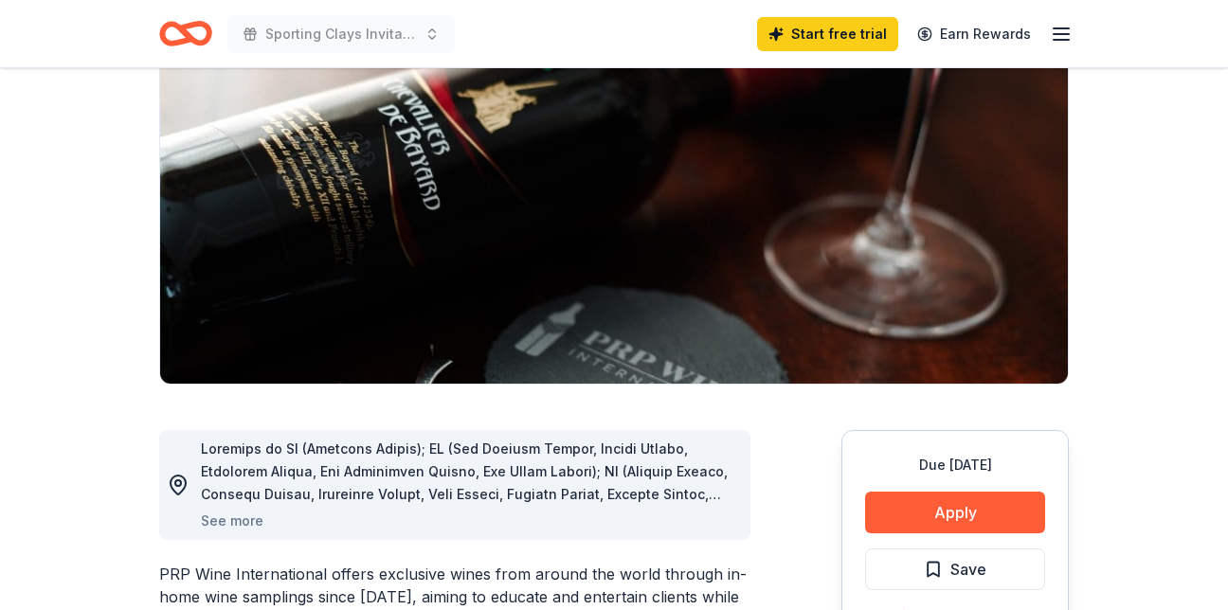
scroll to position [284, 0]
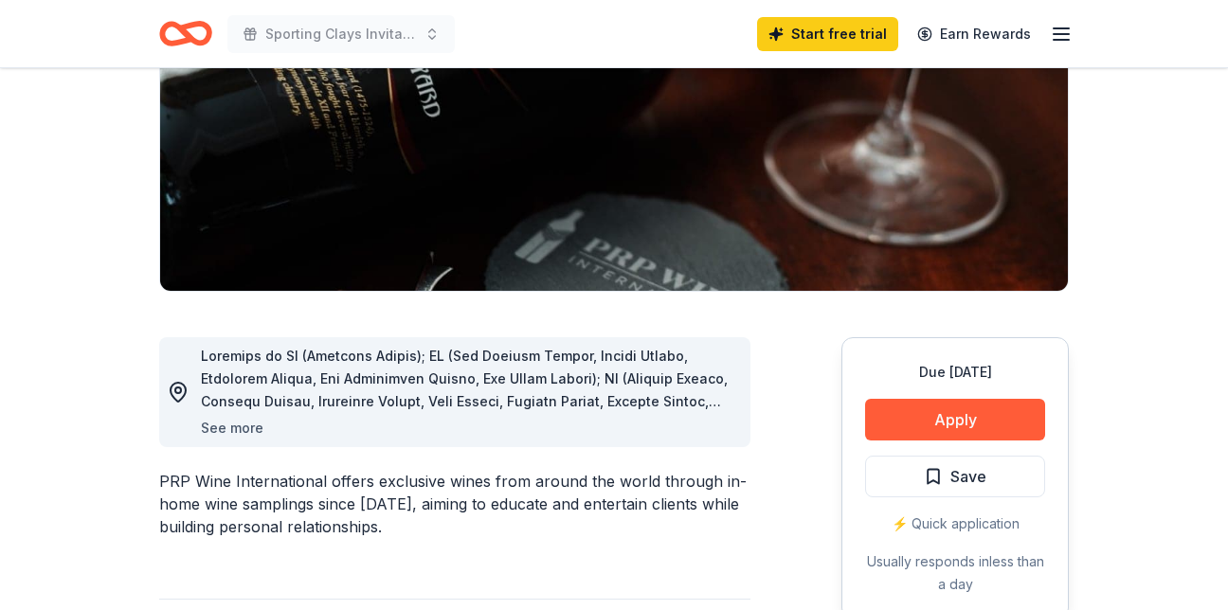
click at [235, 431] on button "See more" at bounding box center [232, 428] width 63 height 23
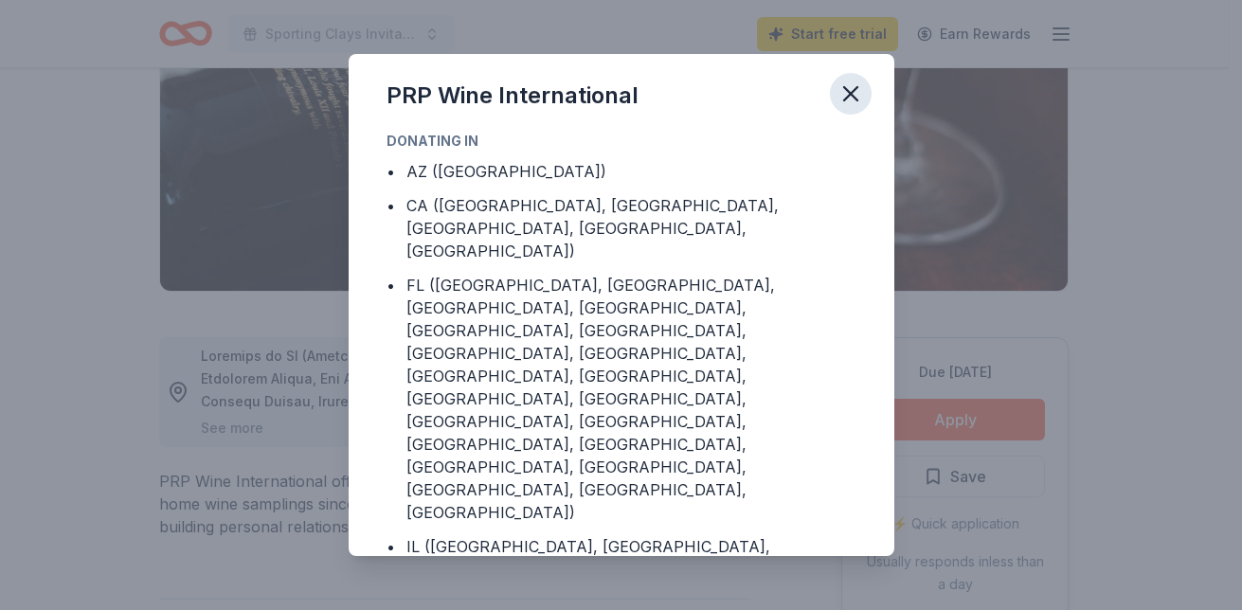
click at [854, 92] on icon "button" at bounding box center [850, 94] width 27 height 27
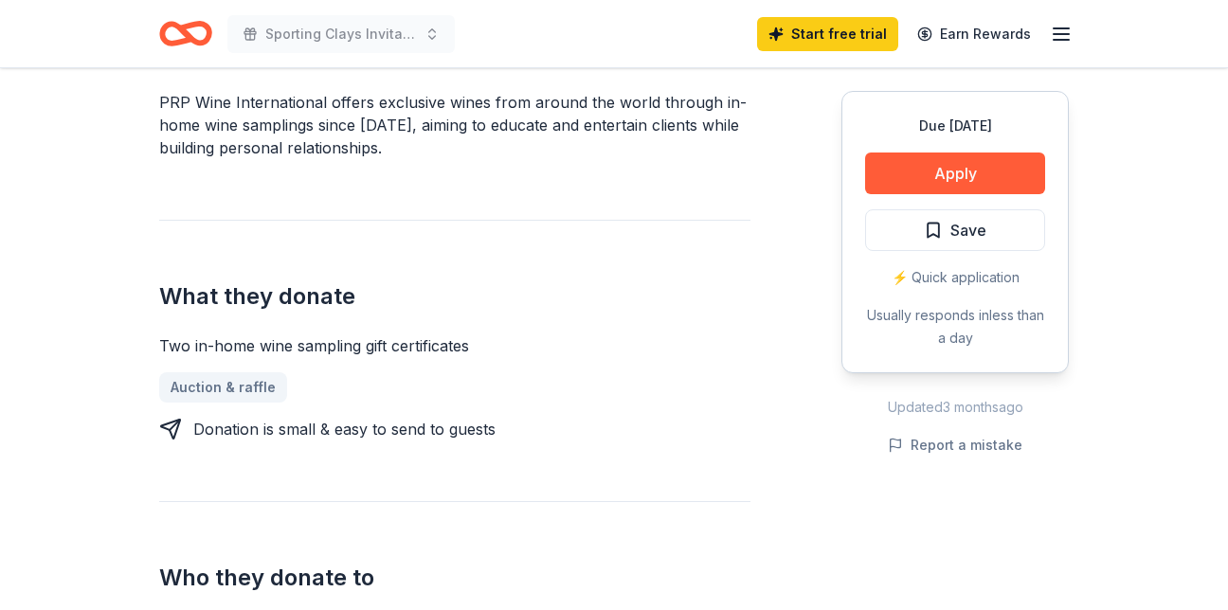
scroll to position [0, 0]
